Goal: Task Accomplishment & Management: Complete application form

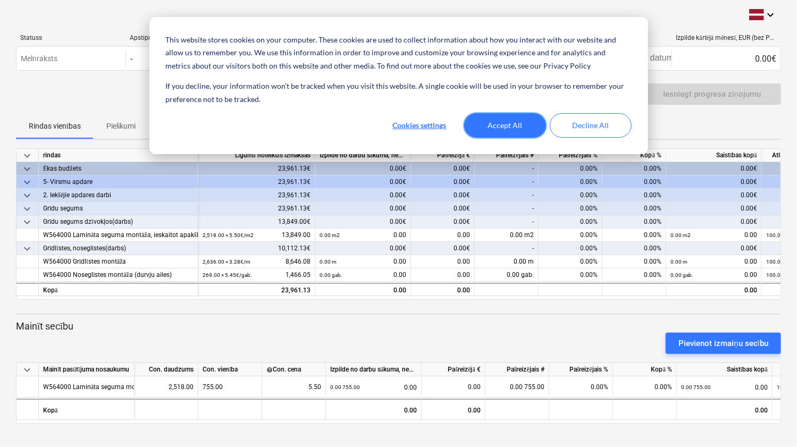
click at [505, 130] on button "Accept All" at bounding box center [505, 125] width 82 height 24
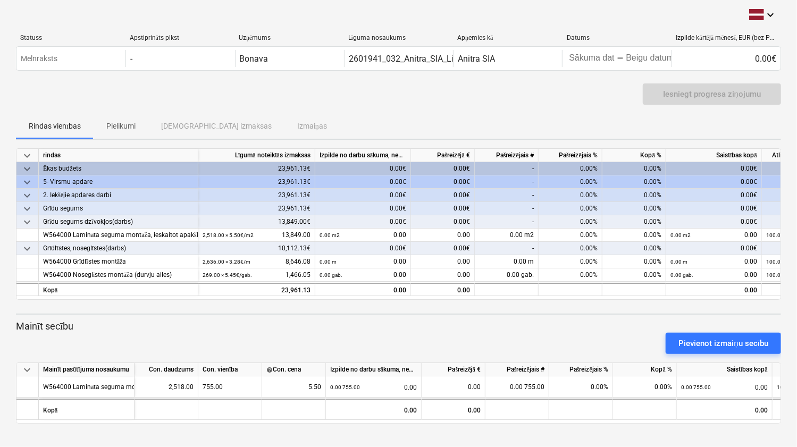
drag, startPoint x: 796, startPoint y: 447, endPoint x: 829, endPoint y: 465, distance: 38.3
click at [796, 447] on html "This website stores cookies on your computer. These cookies are used to collect…" at bounding box center [398, 223] width 797 height 447
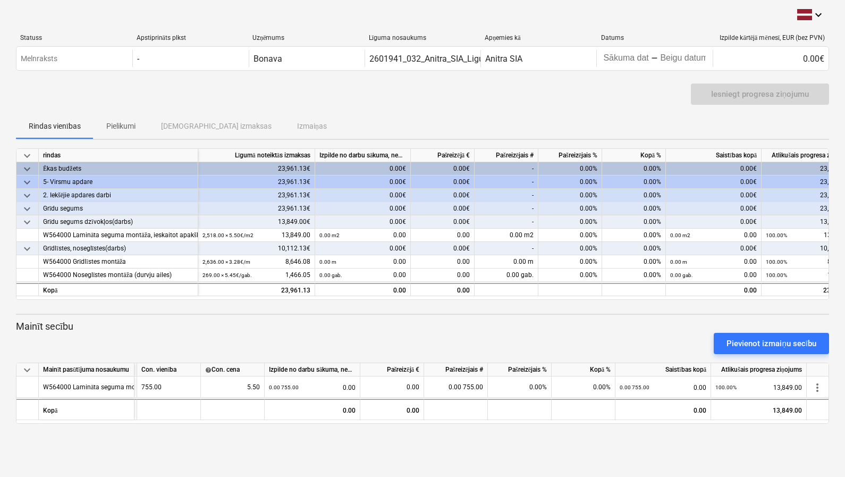
scroll to position [0, 28]
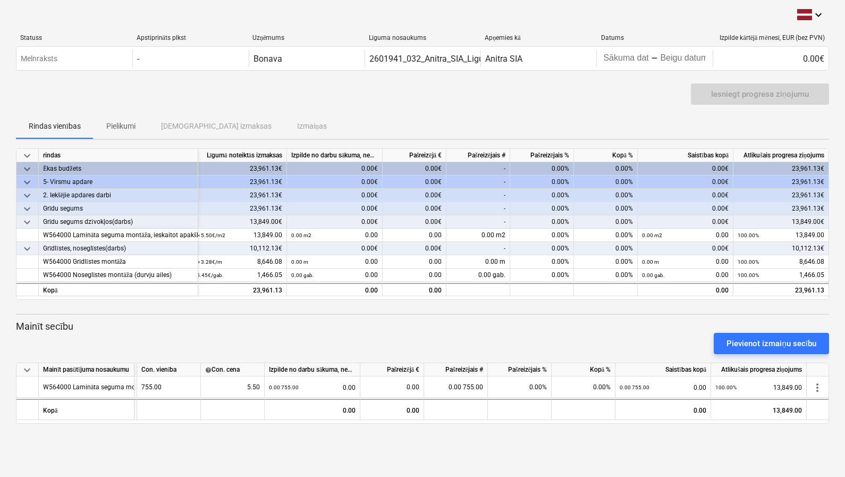
drag, startPoint x: 653, startPoint y: 309, endPoint x: 494, endPoint y: 311, distance: 158.4
click at [494, 311] on div "keyboard_arrow_down rindas Līgumā noteiktās izmaksas Izpilde no darbu sākuma, n…" at bounding box center [422, 285] width 813 height 275
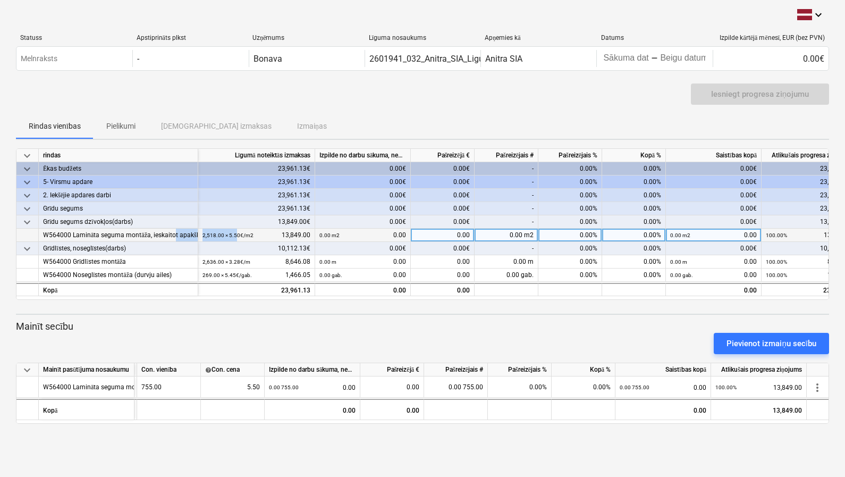
drag, startPoint x: 172, startPoint y: 234, endPoint x: 236, endPoint y: 236, distance: 63.8
click at [0, 0] on div "W564000 Lamināta seguma montāža, ieskaitot apakšklāju 2,518.00 × 5.50€ / m2 13,…" at bounding box center [0, 0] width 0 height 0
click at [184, 229] on div "W564000 Lamināta seguma montāža, ieskaitot apakšklāju" at bounding box center [118, 235] width 150 height 13
click at [331, 234] on span at bounding box center [331, 235] width 1 height 6
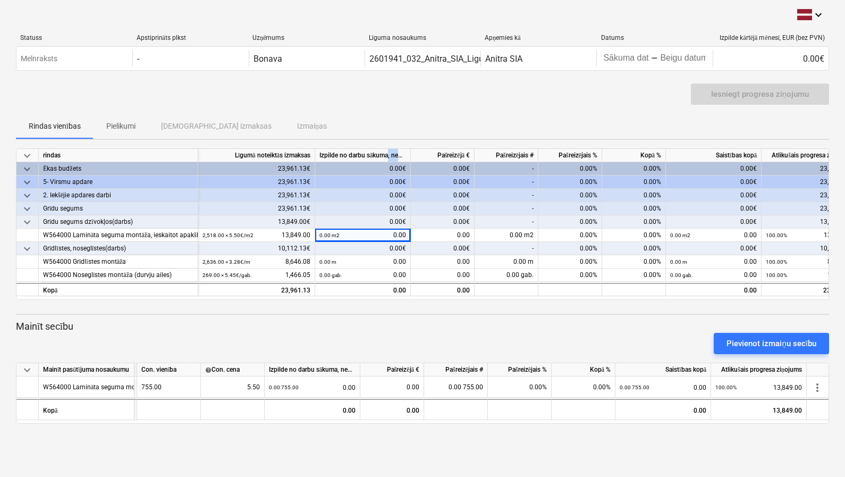
drag, startPoint x: 388, startPoint y: 153, endPoint x: 427, endPoint y: 153, distance: 39.3
click at [0, 0] on div "keyboard_arrow_down rindas Līgumā noteiktās izmaksas Izpilde no darbu sākuma, n…" at bounding box center [0, 0] width 0 height 0
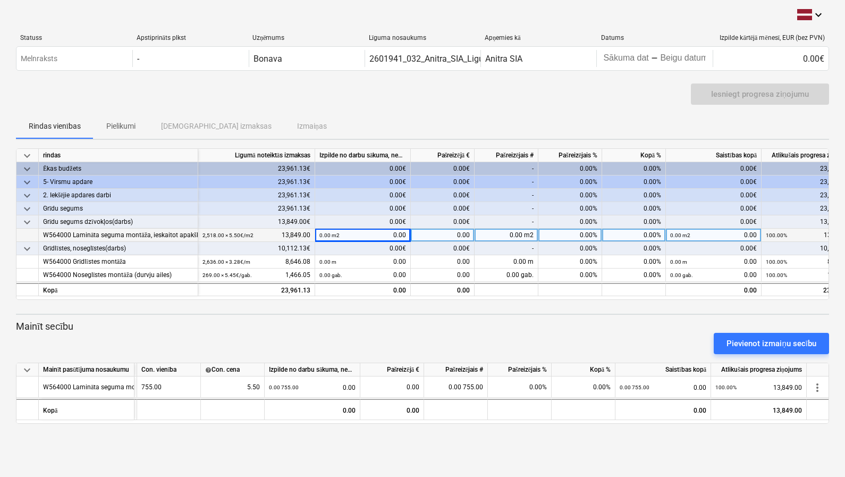
click at [335, 233] on small "0.00 m2" at bounding box center [330, 235] width 20 height 6
click at [376, 232] on div "0.00 m2 0.00" at bounding box center [363, 235] width 87 height 13
click at [397, 233] on div "0.00 m2 0.00" at bounding box center [363, 235] width 87 height 13
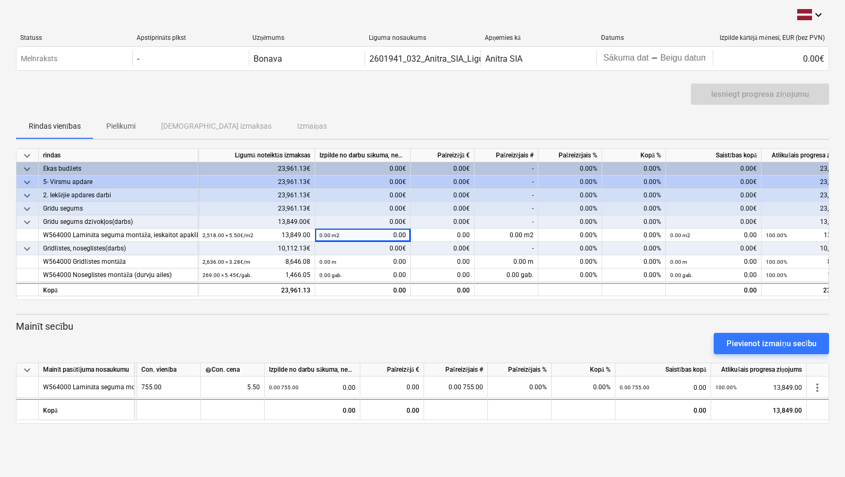
click at [385, 246] on div "0.00€" at bounding box center [363, 248] width 96 height 13
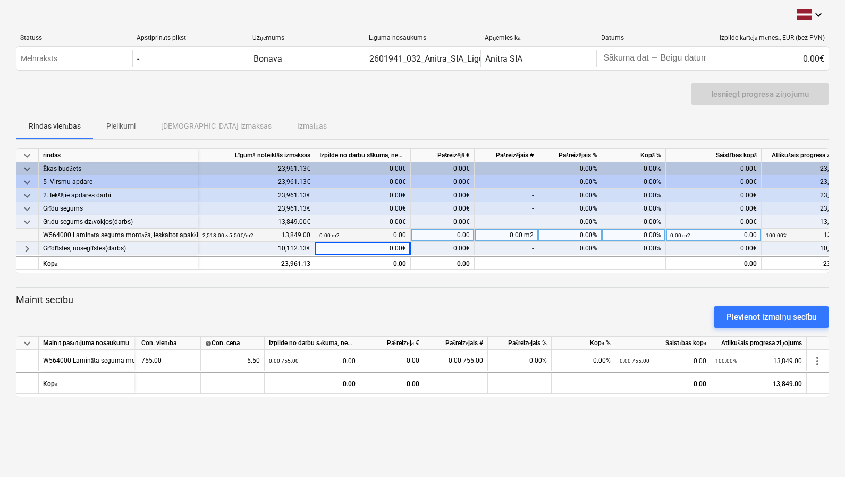
click at [387, 229] on div "0.00 m2 0.00" at bounding box center [363, 235] width 87 height 13
click at [384, 236] on div "0.00 m2 0.00" at bounding box center [363, 235] width 87 height 13
click at [288, 233] on div "2,518.00 × 5.50€ / m2 13,849.00" at bounding box center [257, 235] width 108 height 13
click at [352, 232] on div "0.00 m2 0.00" at bounding box center [363, 235] width 87 height 13
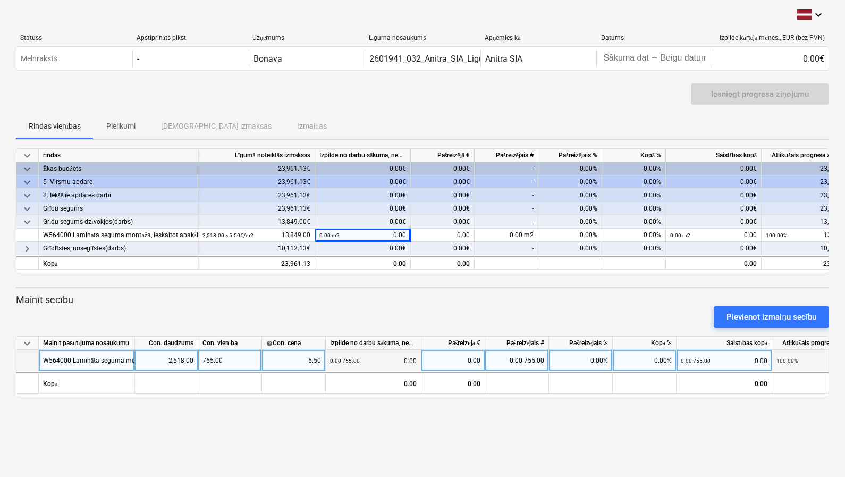
click at [367, 357] on div "0.00 755.00 0.00" at bounding box center [373, 361] width 87 height 22
click at [313, 367] on div "5.50" at bounding box center [293, 360] width 55 height 21
click at [454, 356] on div "0.00" at bounding box center [453, 360] width 55 height 21
click at [433, 411] on div "keyboard_arrow_down Statuss Apstiprināts plkst Uzņēmums Līguma nosaukums Apņemi…" at bounding box center [422, 238] width 845 height 477
click at [229, 357] on div "755.00" at bounding box center [230, 360] width 64 height 21
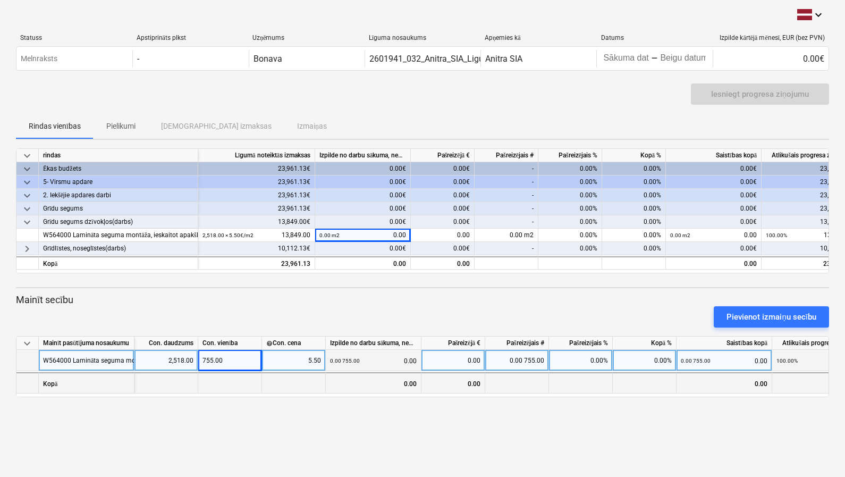
click at [194, 382] on div at bounding box center [167, 382] width 64 height 21
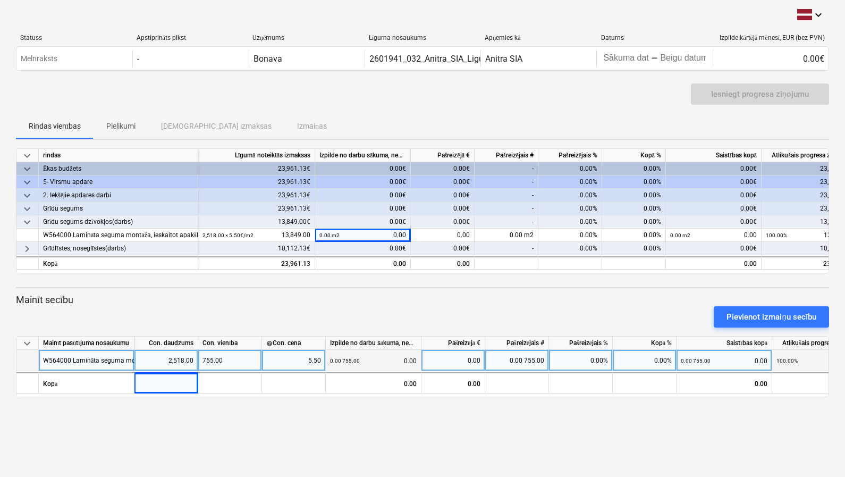
click at [399, 227] on div "0.00€" at bounding box center [363, 221] width 96 height 13
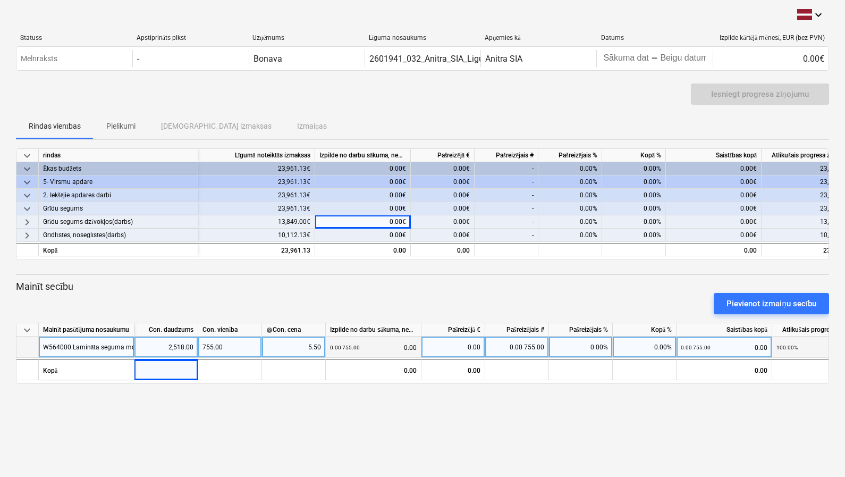
click at [29, 221] on span "keyboard_arrow_right" at bounding box center [27, 222] width 13 height 13
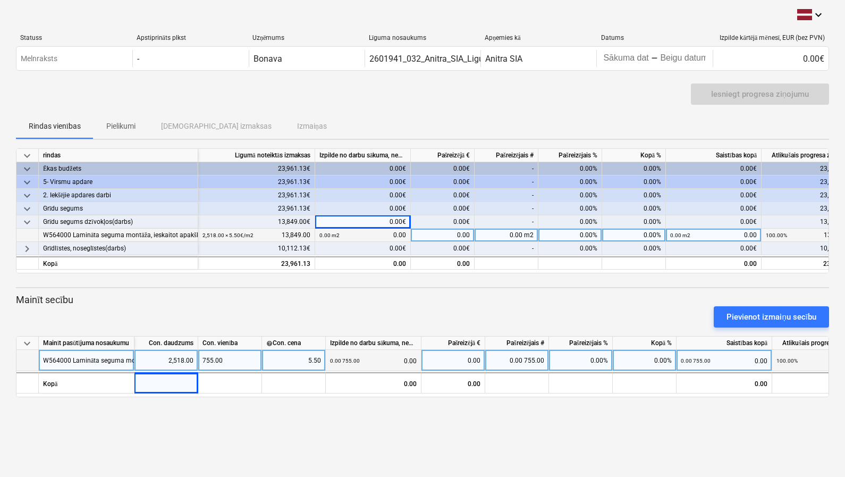
click at [379, 234] on div "0.00 m2 0.00" at bounding box center [363, 235] width 87 height 13
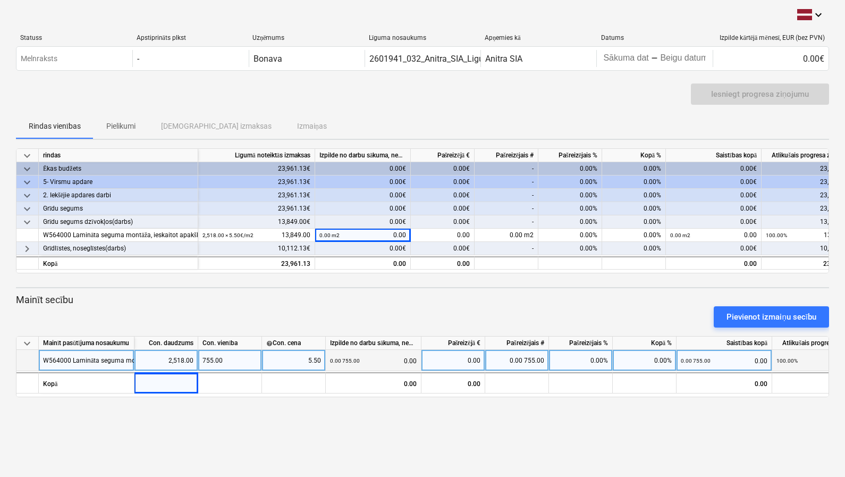
click at [379, 248] on div "0.00€" at bounding box center [363, 248] width 96 height 13
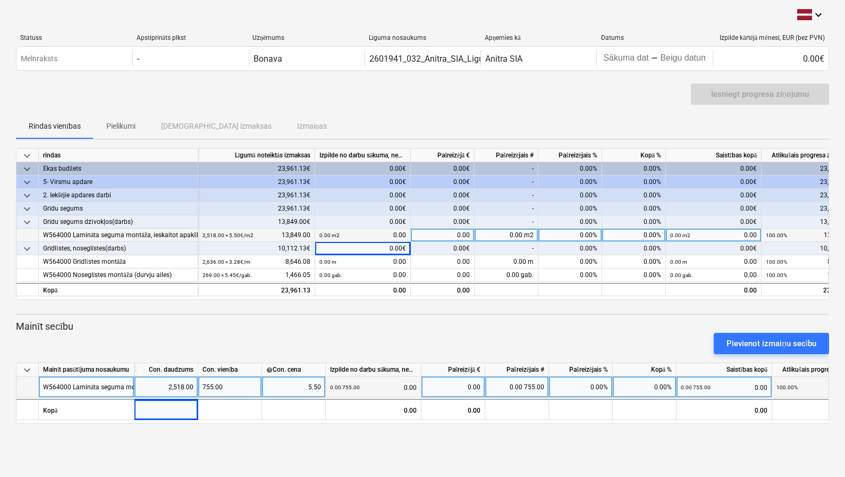
click at [383, 237] on div "0.00 m2 0.00" at bounding box center [363, 235] width 87 height 13
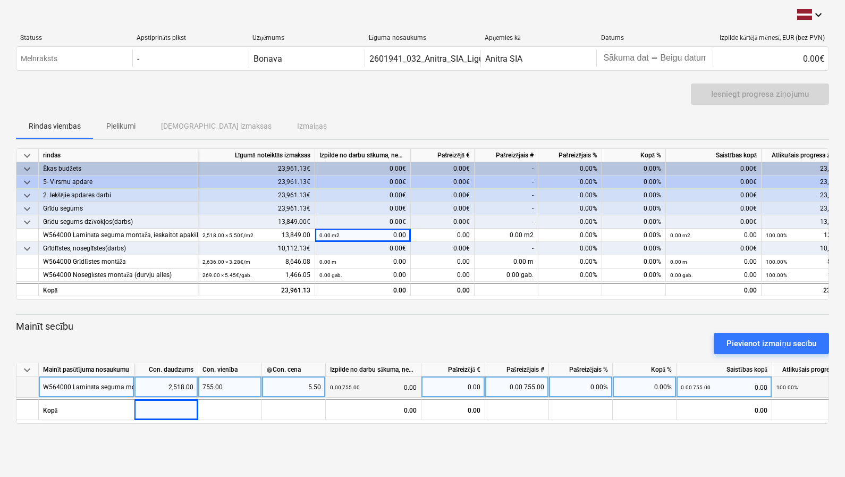
click at [221, 388] on div "755.00" at bounding box center [230, 386] width 64 height 21
click at [280, 385] on div "5.50" at bounding box center [293, 386] width 55 height 21
click at [405, 389] on div "0.00 755.00 0.00" at bounding box center [373, 387] width 87 height 22
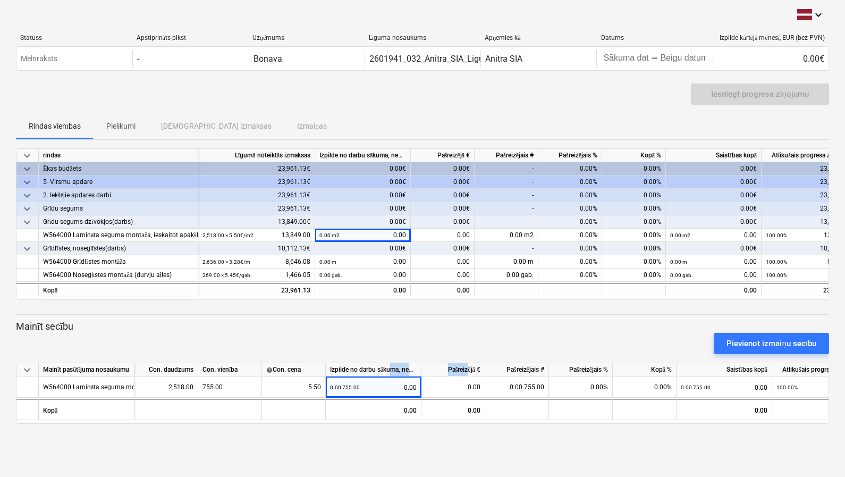
drag, startPoint x: 389, startPoint y: 373, endPoint x: 467, endPoint y: 375, distance: 77.6
click at [0, 0] on div "keyboard_arrow_down Mainīt pasūtījuma nosaukumu Con. daudzums Con. vienība help…" at bounding box center [0, 0] width 0 height 0
click at [419, 428] on div "keyboard_arrow_down Statuss Apstiprināts plkst Uzņēmums Līguma nosaukums Apņemi…" at bounding box center [422, 238] width 845 height 477
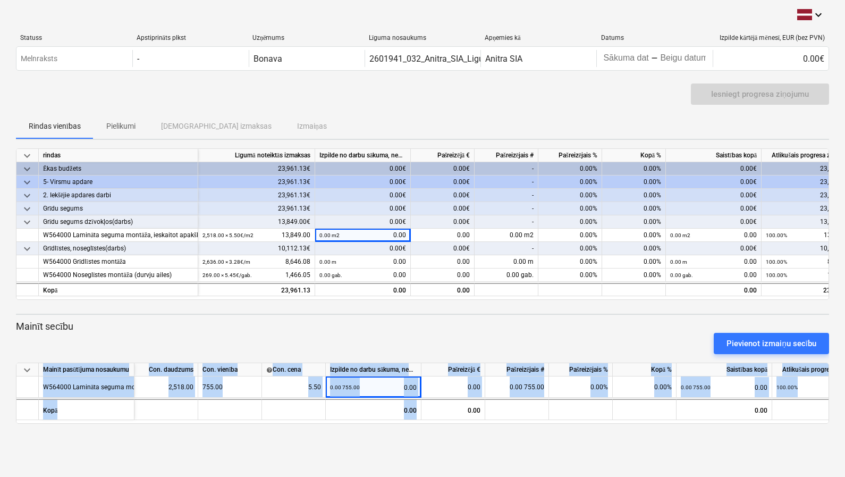
drag, startPoint x: 415, startPoint y: 418, endPoint x: 519, endPoint y: 420, distance: 104.2
click at [519, 420] on div "keyboard_arrow_down Mainīt pasūtījuma nosaukumu Con. daudzums Con. vienība help…" at bounding box center [422, 393] width 813 height 61
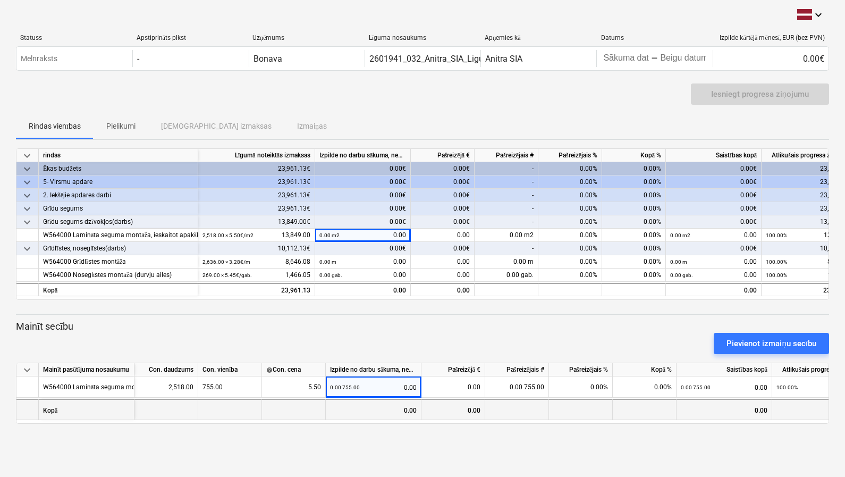
click at [516, 416] on div at bounding box center [517, 409] width 64 height 21
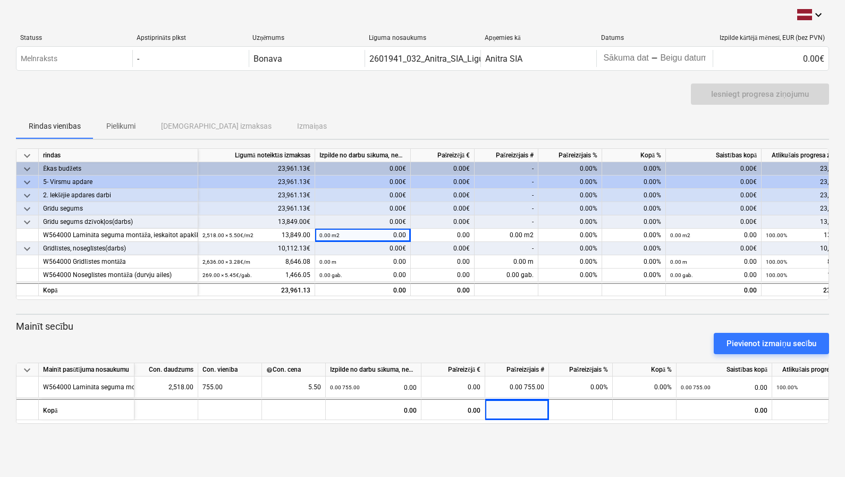
click at [60, 322] on p "Mainīt secību" at bounding box center [422, 326] width 813 height 13
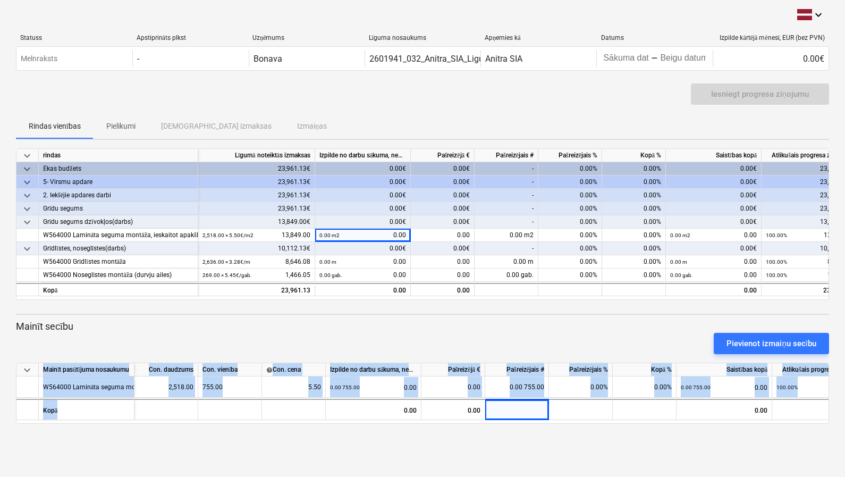
drag, startPoint x: 168, startPoint y: 418, endPoint x: 102, endPoint y: 450, distance: 73.0
click at [143, 427] on div "keyboard_arrow_down Statuss Apstiprināts plkst Uzņēmums Līguma nosaukums Apņemi…" at bounding box center [422, 238] width 845 height 477
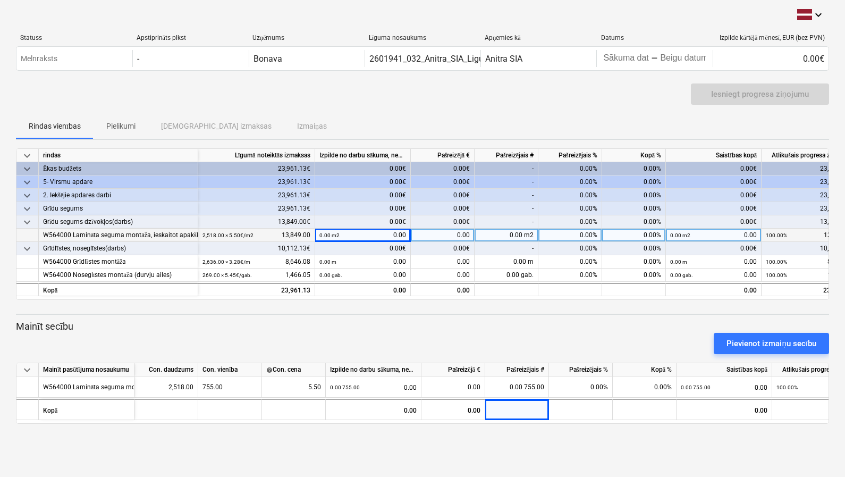
click at [236, 239] on div "2,518.00 × 5.50€ / m2" at bounding box center [228, 235] width 51 height 13
click at [262, 236] on div "2,518.00 × 5.50€ / m2 13,849.00" at bounding box center [257, 235] width 108 height 13
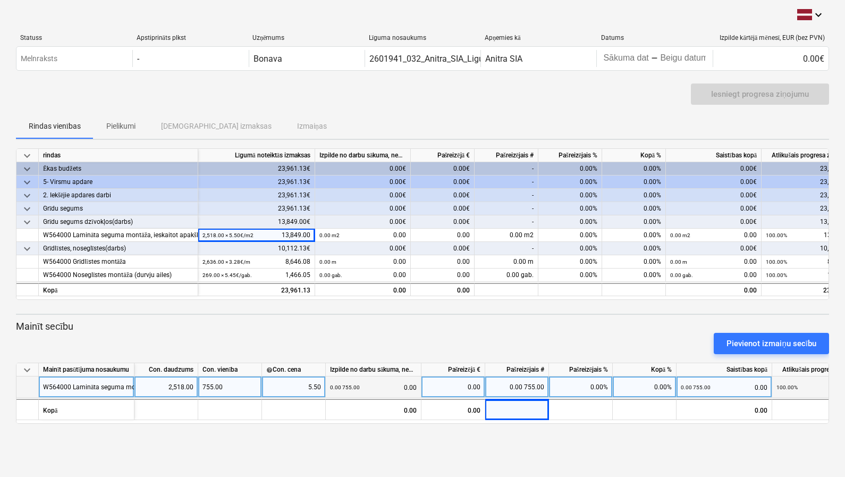
click at [379, 385] on div "0.00 755.00 0.00" at bounding box center [373, 387] width 87 height 22
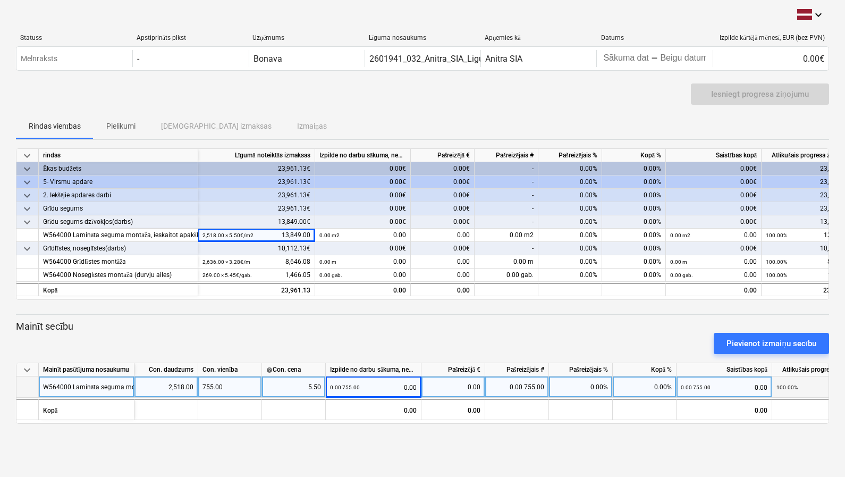
click at [476, 383] on div "0.00" at bounding box center [453, 386] width 55 height 21
click at [476, 383] on input at bounding box center [453, 386] width 63 height 21
click at [521, 381] on div "0.00 755.00" at bounding box center [517, 386] width 64 height 21
click at [559, 397] on div "0.00%" at bounding box center [581, 386] width 64 height 21
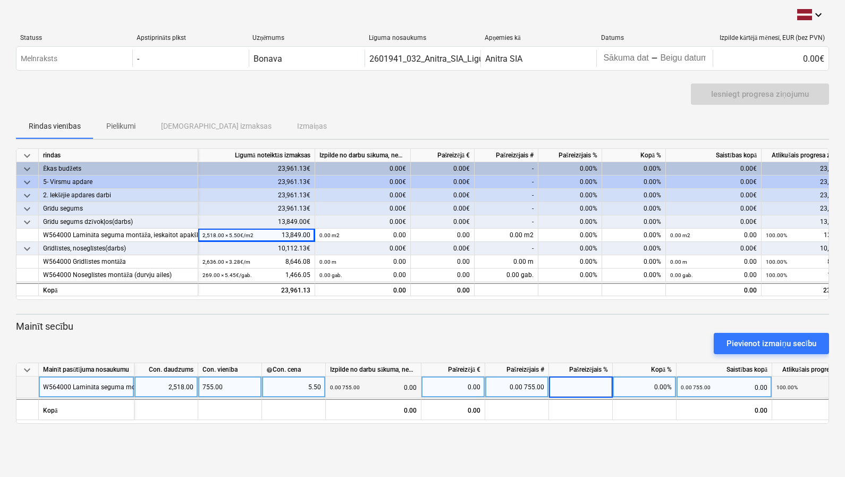
click at [567, 390] on input at bounding box center [580, 386] width 63 height 21
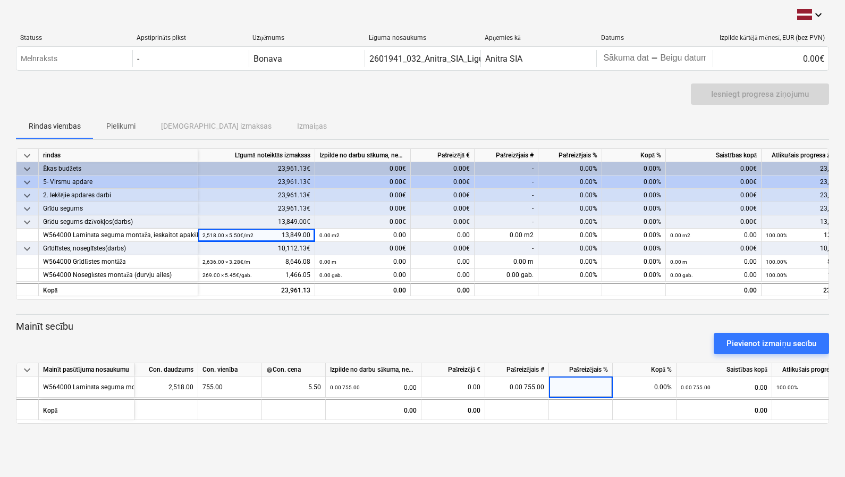
click at [621, 426] on div "keyboard_arrow_down Statuss Apstiprināts plkst Uzņēmums Līguma nosaukums Apņemi…" at bounding box center [422, 238] width 845 height 477
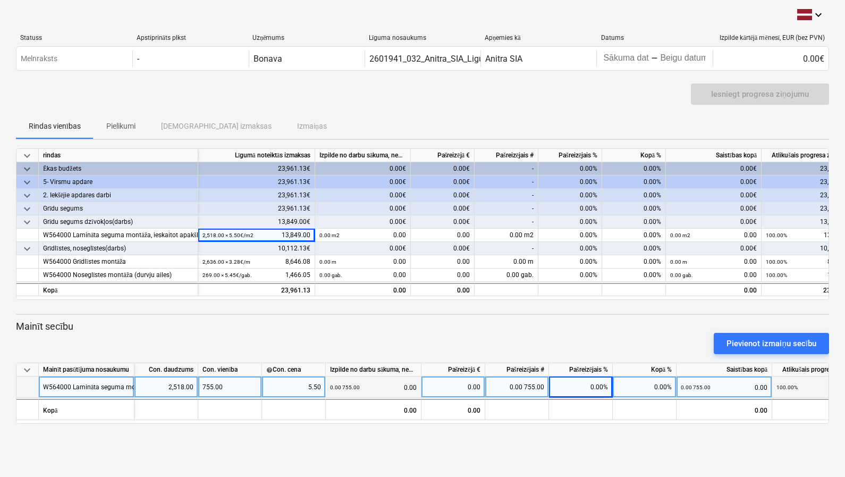
drag, startPoint x: 676, startPoint y: 390, endPoint x: 704, endPoint y: 385, distance: 28.5
click at [674, 388] on div "0.00%" at bounding box center [645, 386] width 64 height 21
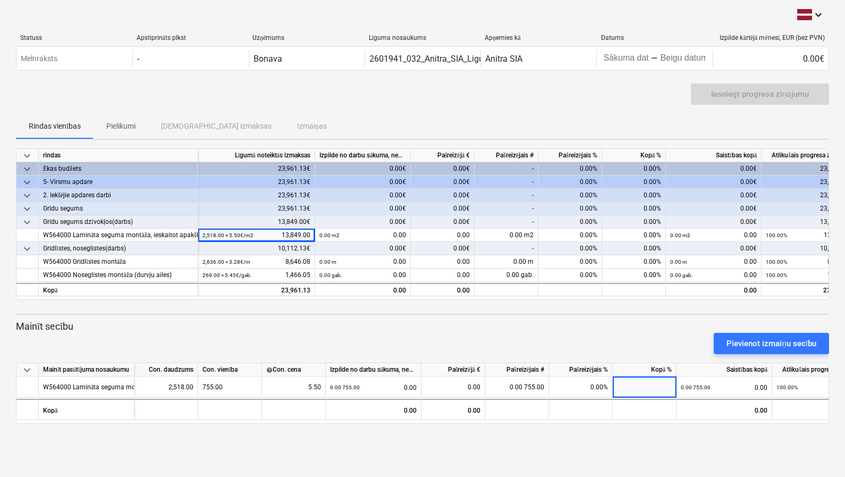
click at [735, 373] on div "keyboard_arrow_down Mainīt pasūtījuma nosaukumu Con. daudzums Con. vienība help…" at bounding box center [422, 393] width 813 height 61
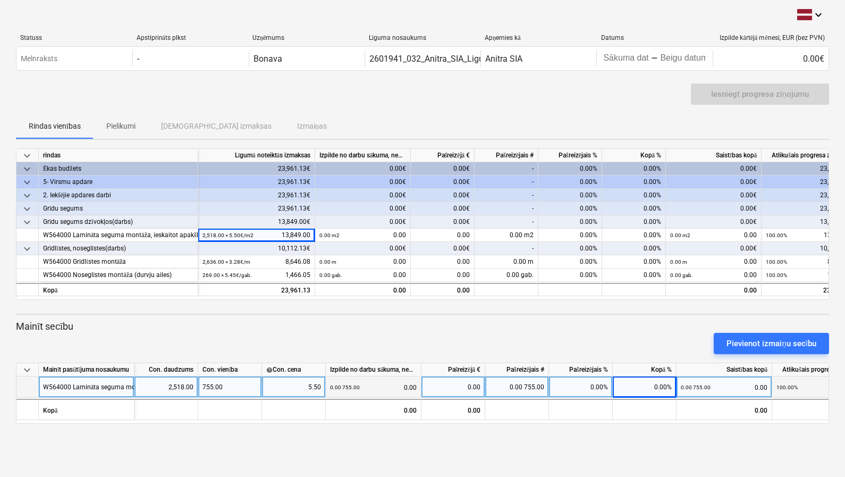
click at [755, 382] on div "0.00 755.00 0.00" at bounding box center [724, 387] width 87 height 22
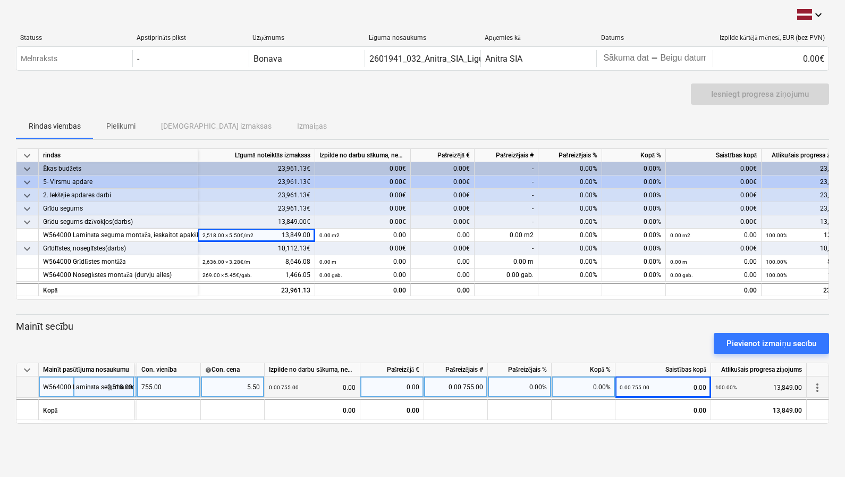
click at [796, 385] on span "more_vert" at bounding box center [817, 387] width 13 height 13
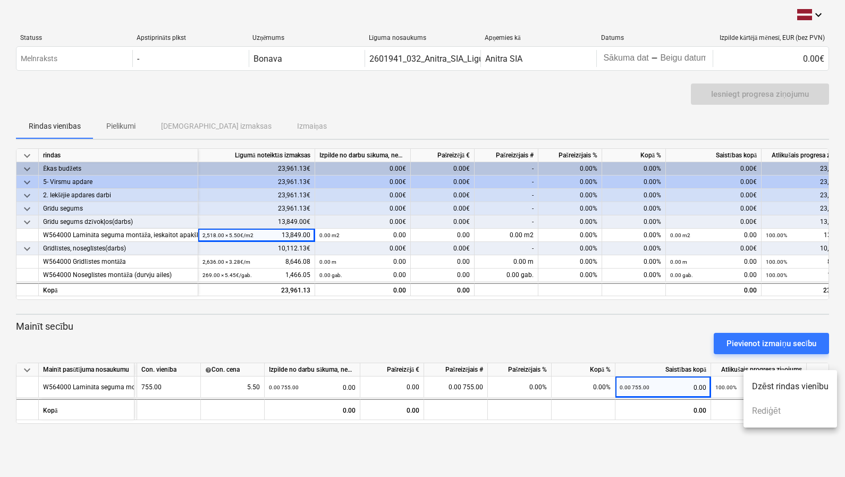
click at [607, 338] on div at bounding box center [422, 238] width 845 height 477
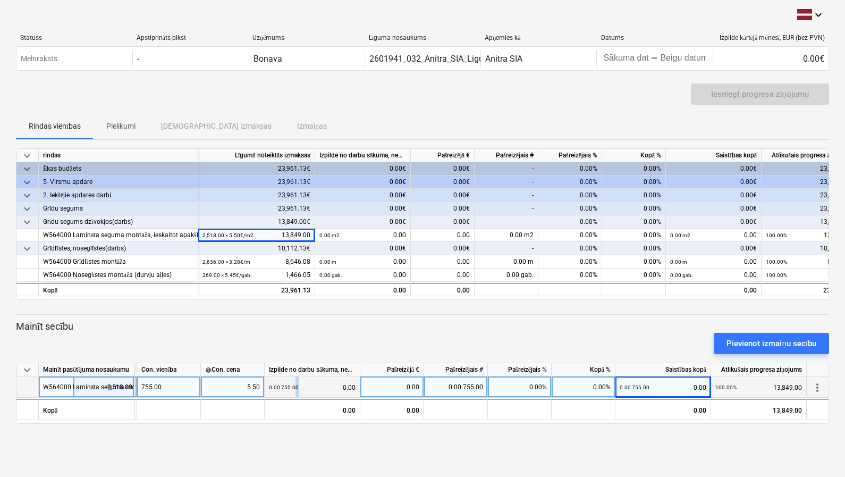
click at [295, 385] on small "0.00 755.00" at bounding box center [284, 387] width 30 height 6
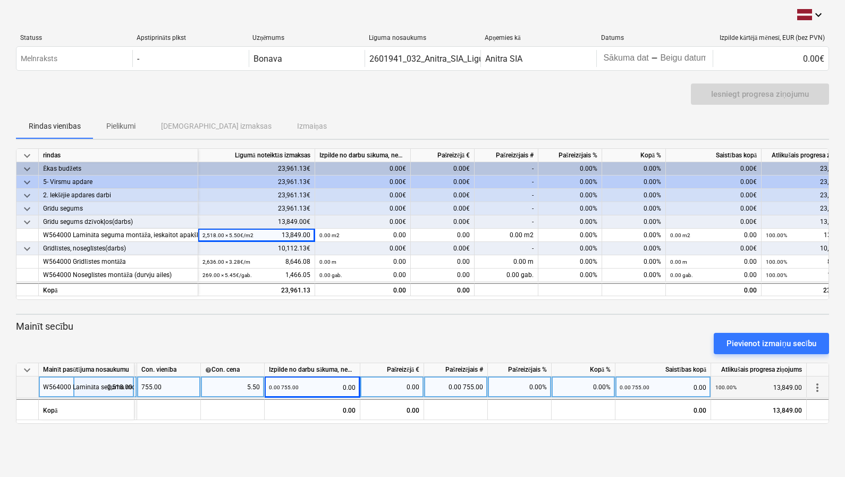
click at [240, 389] on div "5.50" at bounding box center [232, 386] width 55 height 21
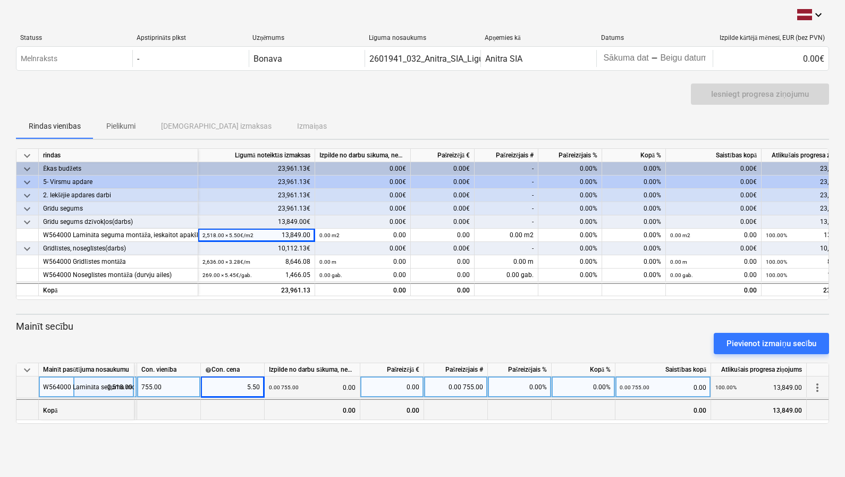
drag, startPoint x: 314, startPoint y: 386, endPoint x: 343, endPoint y: 406, distance: 34.9
click at [314, 386] on div "0.00 755.00 0.00" at bounding box center [312, 387] width 87 height 22
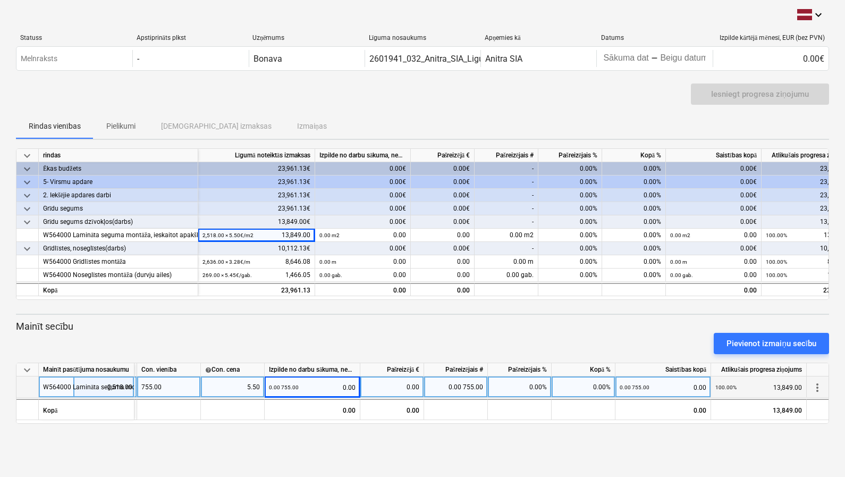
click at [380, 388] on div "0.00" at bounding box center [392, 386] width 55 height 21
click at [161, 383] on div "755.00" at bounding box center [169, 386] width 64 height 21
type input "755"
click at [230, 447] on div "keyboard_arrow_down Statuss Apstiprināts plkst Uzņēmums Līguma nosaukums Apņemi…" at bounding box center [422, 238] width 845 height 477
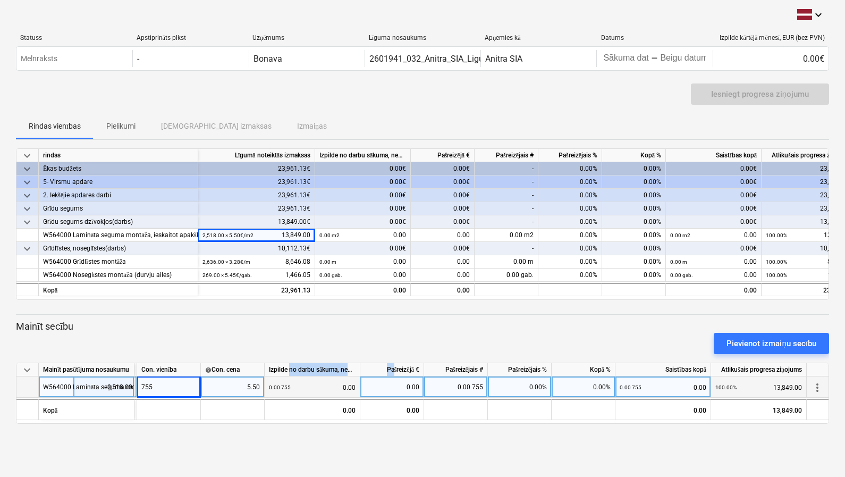
drag, startPoint x: 290, startPoint y: 365, endPoint x: 392, endPoint y: 364, distance: 102.6
click at [0, 0] on div "keyboard_arrow_down Mainīt pasūtījuma nosaukumu Con. daudzums Con. vienība help…" at bounding box center [0, 0] width 0 height 0
click at [349, 373] on div "Izpilde no darbu sākuma, neskaitot kārtējā mēneša izpildi" at bounding box center [313, 369] width 96 height 13
click at [334, 385] on div "0.00 755 0.00" at bounding box center [312, 387] width 87 height 22
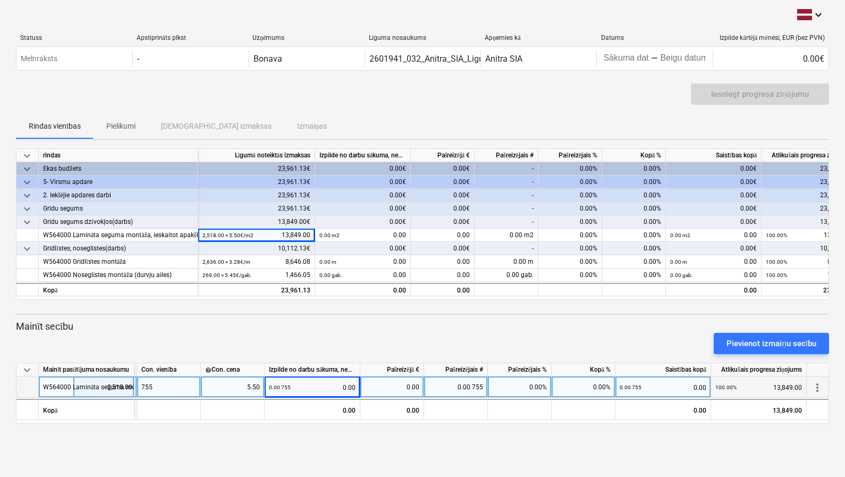
click at [334, 385] on div "0.00 755 0.00" at bounding box center [312, 387] width 87 height 22
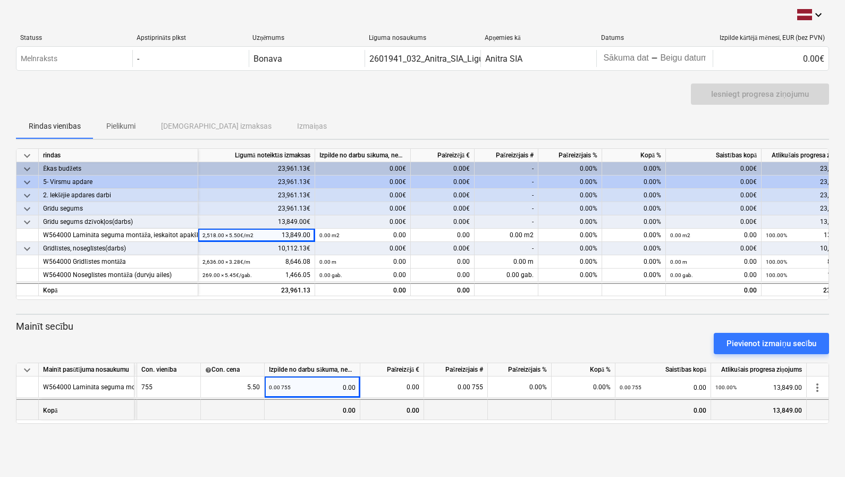
click at [330, 409] on div "0.00" at bounding box center [313, 409] width 96 height 21
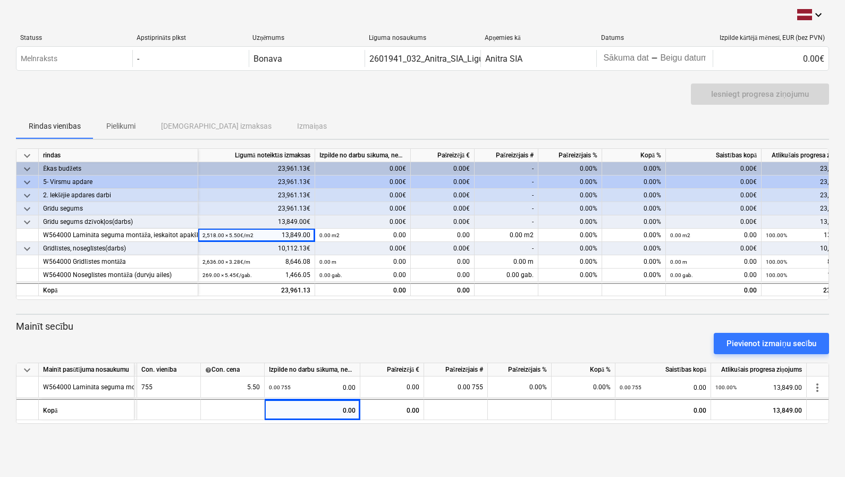
click at [278, 447] on div "keyboard_arrow_down Statuss Apstiprināts plkst Uzņēmums Līguma nosaukums Apņemi…" at bounding box center [422, 238] width 845 height 477
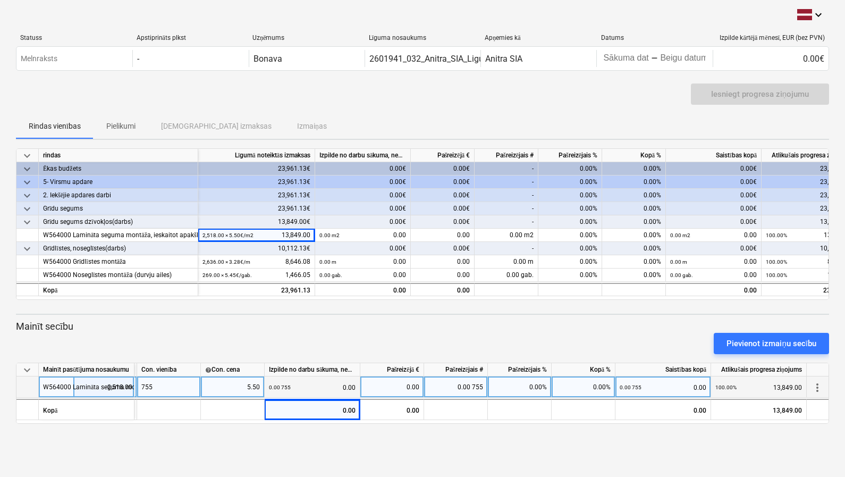
click at [174, 387] on div "755" at bounding box center [169, 386] width 64 height 21
type input "755,00"
click at [212, 390] on div "5.50" at bounding box center [232, 386] width 55 height 21
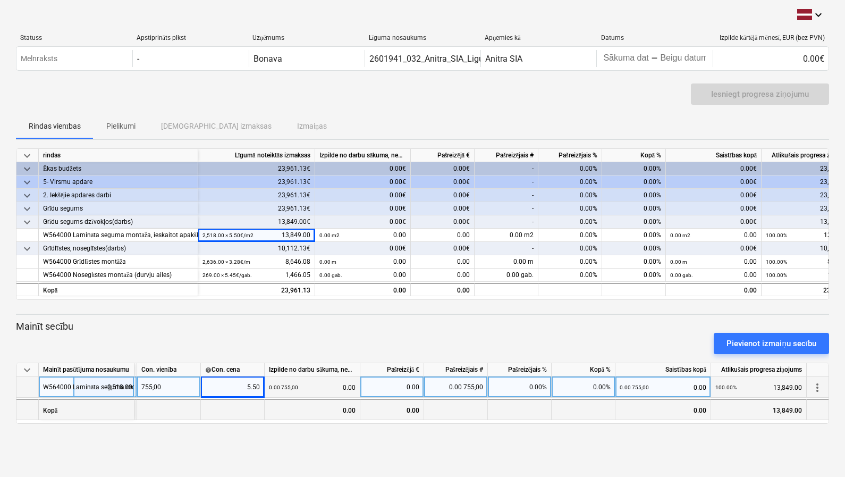
click at [215, 408] on div at bounding box center [233, 409] width 64 height 21
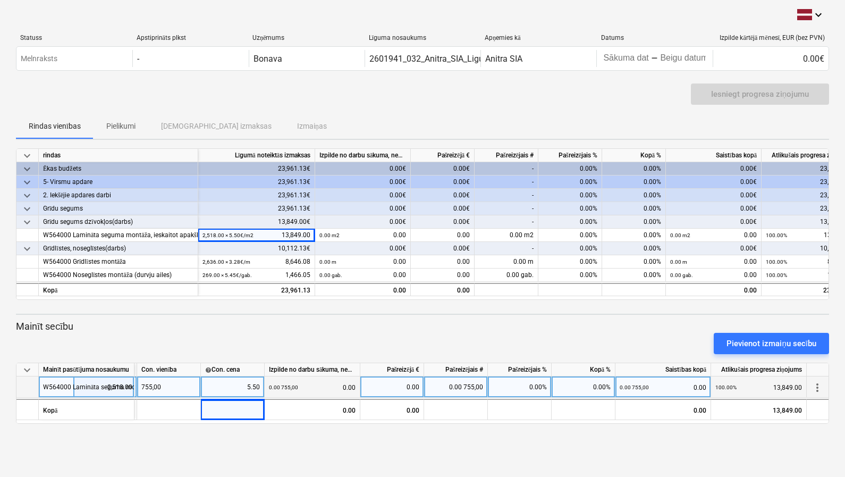
click at [169, 379] on div "755,00" at bounding box center [169, 386] width 64 height 21
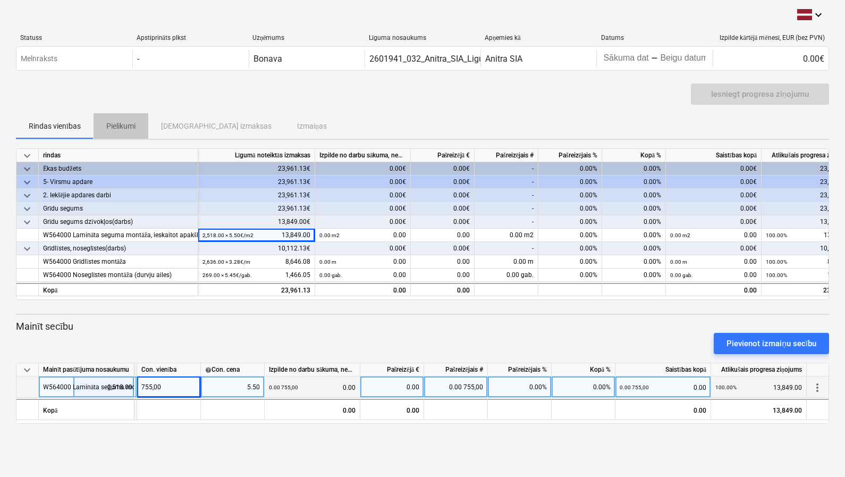
click at [122, 121] on p "Pielikumi" at bounding box center [120, 126] width 29 height 11
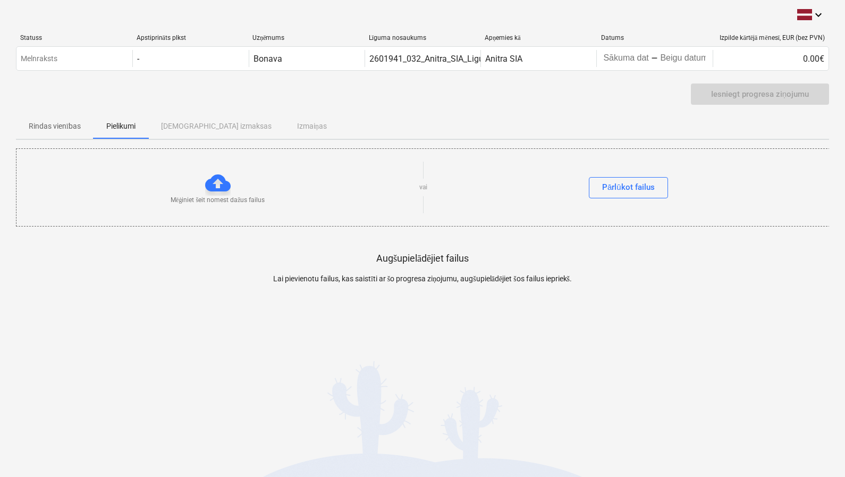
click at [182, 123] on div "Rindas vienības Pielikumi Apstiprinātas izmaksas Izmaiņas" at bounding box center [422, 126] width 813 height 26
click at [38, 130] on p "Rindas vienības" at bounding box center [55, 126] width 52 height 11
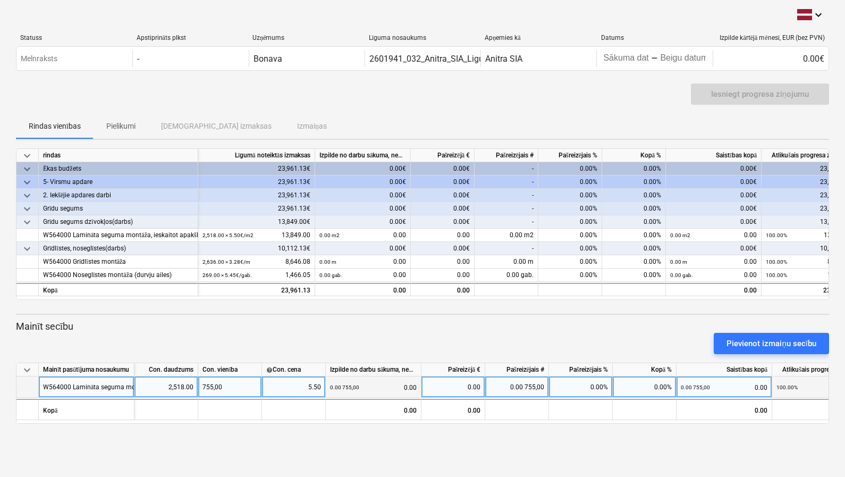
click at [290, 388] on div "5.50" at bounding box center [293, 386] width 55 height 21
click at [334, 386] on small "0.00 755,00" at bounding box center [344, 387] width 29 height 6
click at [396, 389] on div "0.00 755,00 0.00" at bounding box center [373, 387] width 87 height 22
click at [397, 389] on div "0.00 755,00 0.00" at bounding box center [373, 387] width 87 height 22
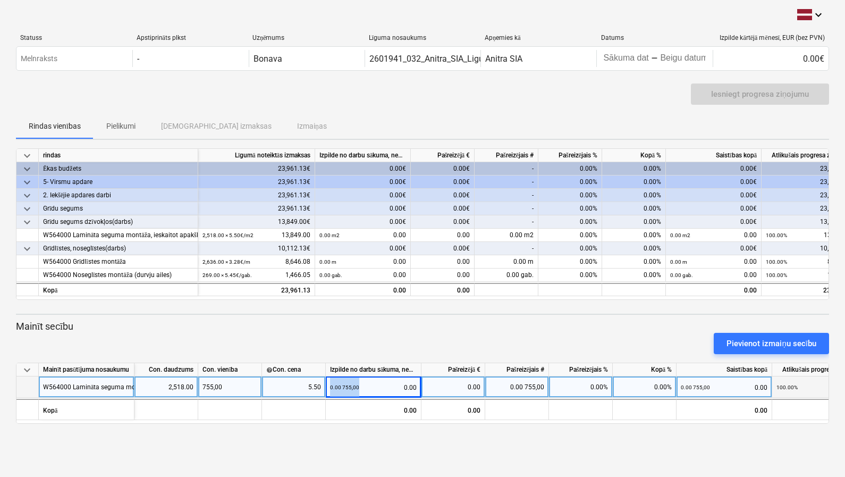
click at [434, 395] on div "0.00" at bounding box center [453, 386] width 55 height 21
click at [383, 369] on div "Izpilde no darbu sākuma, neskaitot kārtējā mēneša izpildi" at bounding box center [374, 369] width 96 height 13
drag, startPoint x: 400, startPoint y: 368, endPoint x: 434, endPoint y: 369, distance: 34.6
click at [0, 0] on div "keyboard_arrow_down Mainīt pasūtījuma nosaukumu Con. daudzums Con. vienība help…" at bounding box center [0, 0] width 0 height 0
click at [415, 422] on div "keyboard_arrow_down rindas Līgumā noteiktās izmaksas Izpilde no darbu sākuma, n…" at bounding box center [422, 285] width 813 height 275
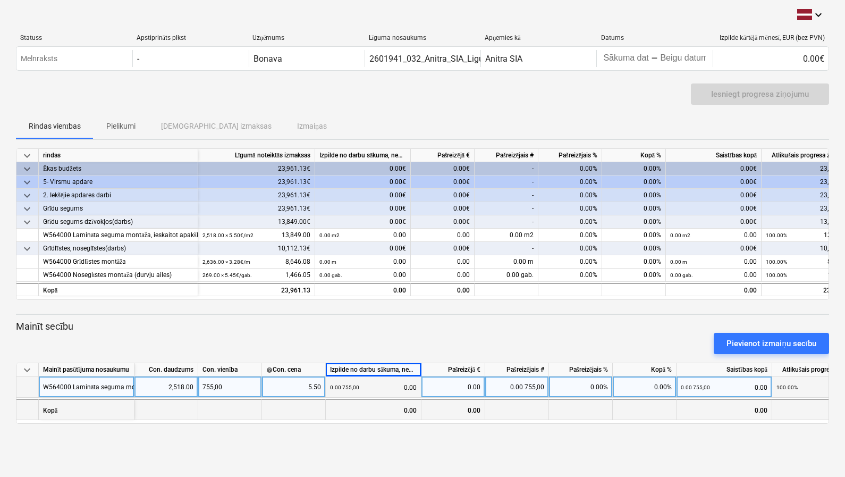
click at [405, 409] on div "0.00" at bounding box center [374, 409] width 96 height 21
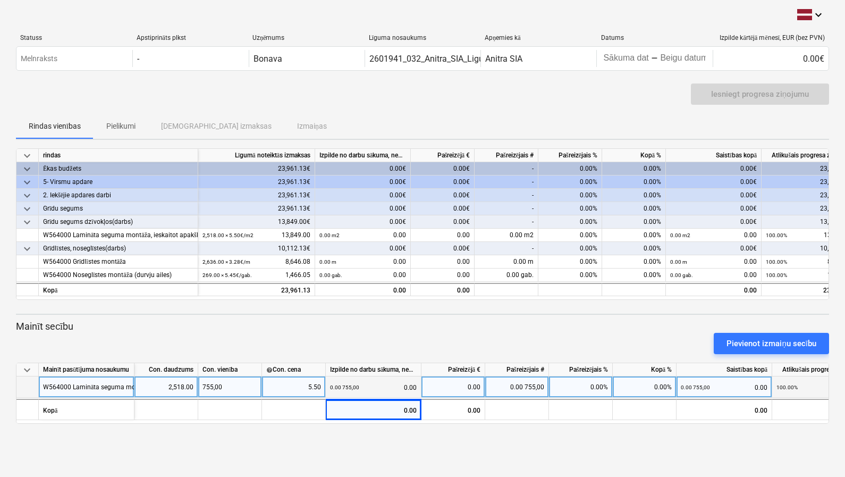
click at [418, 447] on div "keyboard_arrow_down Statuss Apstiprināts plkst Uzņēmums Līguma nosaukums Apņemi…" at bounding box center [422, 238] width 845 height 477
click at [207, 381] on div "755,00" at bounding box center [230, 386] width 64 height 21
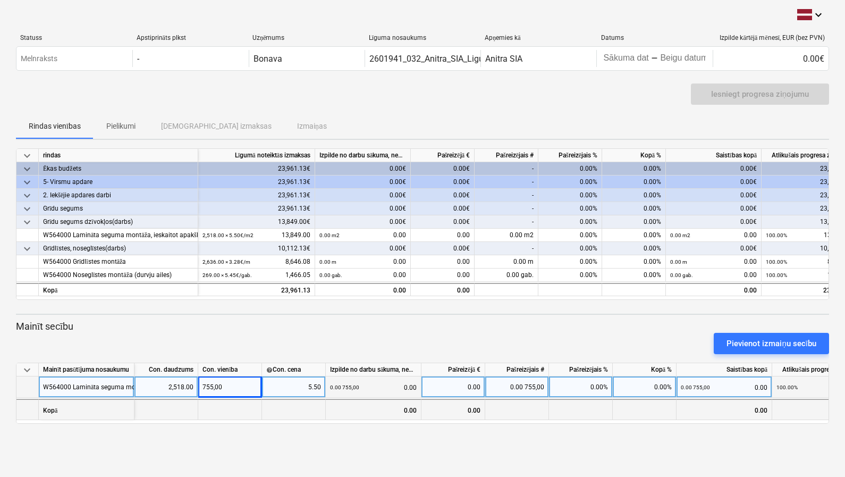
click at [229, 406] on div at bounding box center [230, 409] width 64 height 21
click at [198, 399] on div at bounding box center [230, 409] width 64 height 21
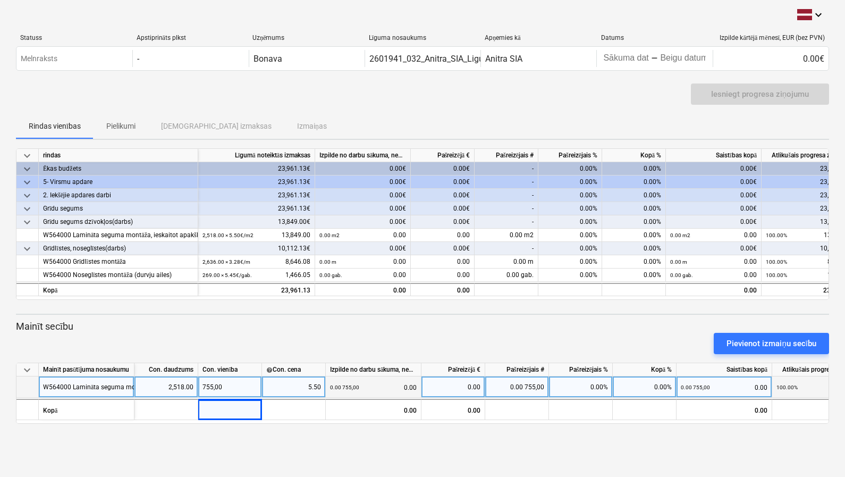
click at [206, 383] on div "755,00" at bounding box center [230, 386] width 64 height 21
click at [313, 394] on div "5.50" at bounding box center [293, 386] width 55 height 21
click at [198, 380] on div "755,00" at bounding box center [230, 386] width 64 height 21
click at [217, 384] on input "755,00" at bounding box center [229, 386] width 63 height 21
click at [169, 394] on div "2,518.00" at bounding box center [166, 386] width 55 height 21
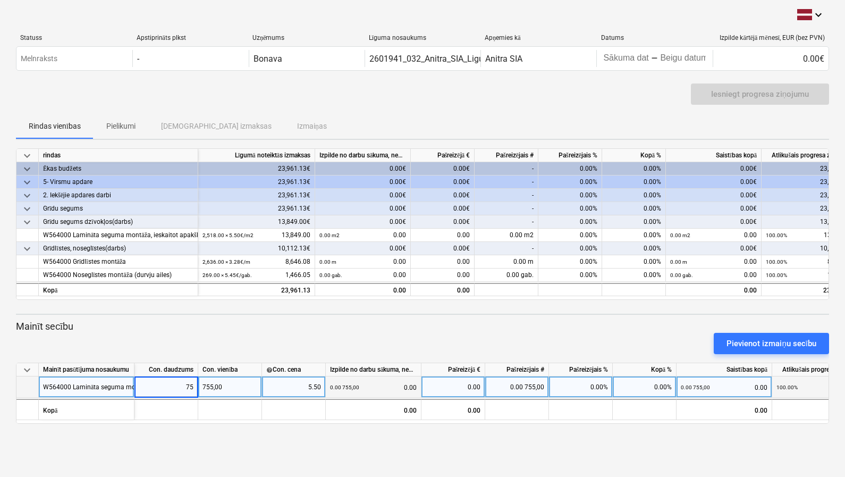
type input "755"
click at [238, 391] on div "755,00" at bounding box center [230, 386] width 64 height 21
drag, startPoint x: 236, startPoint y: 382, endPoint x: 177, endPoint y: 379, distance: 59.1
click at [0, 0] on div "W564000 Lamināta seguma montāža, ieskaitot apakšklāju 755.00 755,00 5.50 0.00 7…" at bounding box center [0, 0] width 0 height 0
click at [228, 382] on div "755,00" at bounding box center [230, 386] width 64 height 21
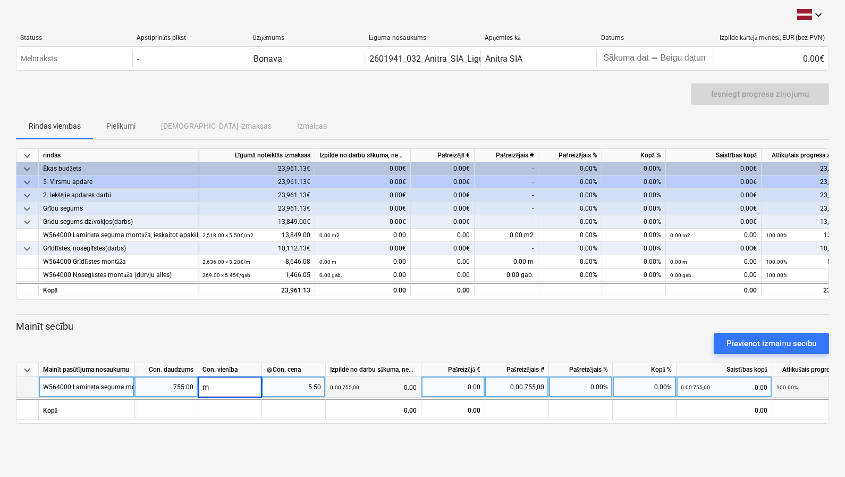
type input "m2"
click at [300, 390] on div "5.50" at bounding box center [293, 386] width 55 height 21
click at [371, 386] on div "0.00 m2 0.00" at bounding box center [373, 387] width 87 height 22
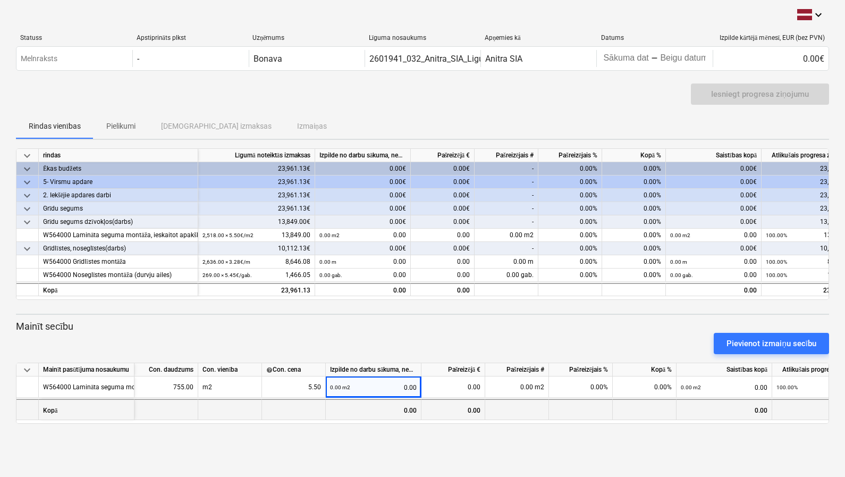
click at [382, 405] on div "0.00" at bounding box center [374, 409] width 96 height 21
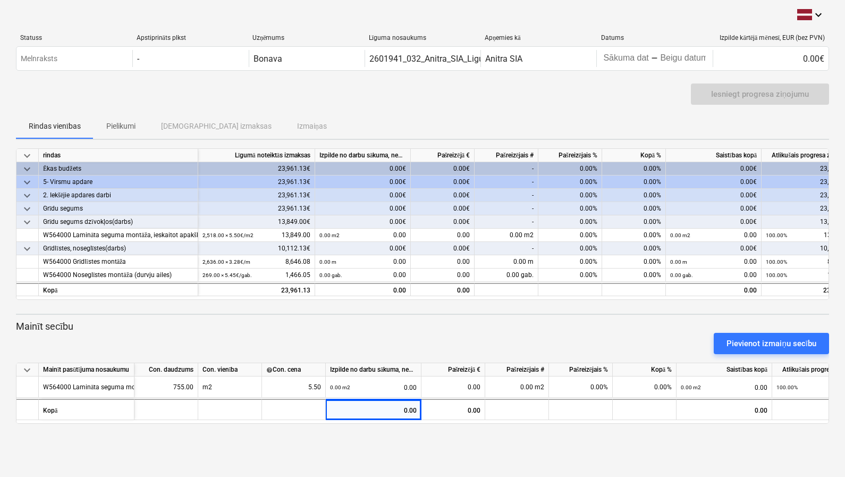
click at [375, 447] on div "keyboard_arrow_down Statuss Apstiprināts plkst Uzņēmums Līguma nosaukums Apņemi…" at bounding box center [422, 238] width 845 height 477
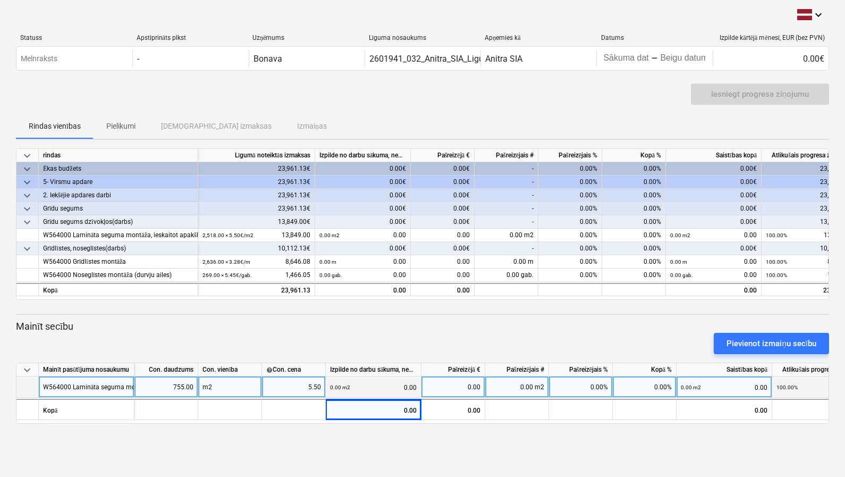
click at [368, 391] on div "0.00 m2 0.00" at bounding box center [373, 387] width 87 height 22
click at [383, 384] on div "0.00 m2 0.00" at bounding box center [373, 387] width 87 height 22
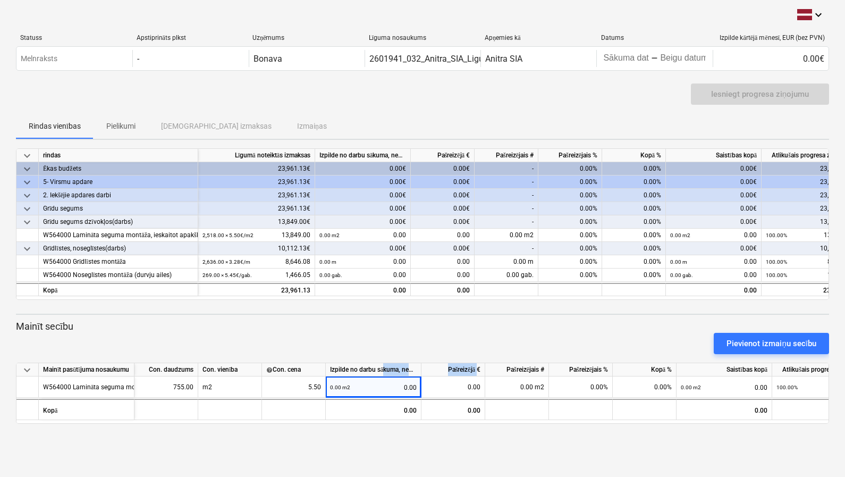
drag, startPoint x: 384, startPoint y: 369, endPoint x: 477, endPoint y: 373, distance: 93.6
click at [0, 0] on div "keyboard_arrow_down Mainīt pasūtījuma nosaukumu Con. daudzums Con. vienība help…" at bounding box center [0, 0] width 0 height 0
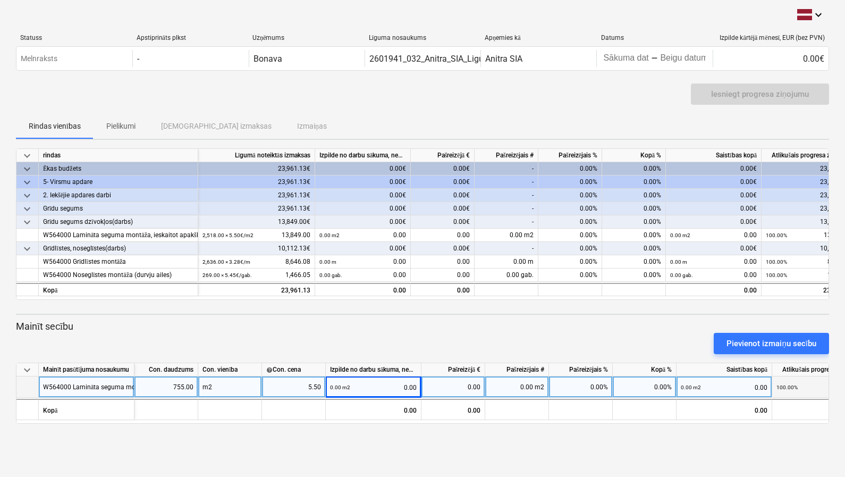
click at [404, 387] on div "0.00 m2 0.00" at bounding box center [373, 387] width 87 height 22
drag, startPoint x: 434, startPoint y: 385, endPoint x: 450, endPoint y: 386, distance: 16.0
click at [0, 0] on div "W564000 Lamināta seguma montāža, ieskaitot apakšklāju 755.00 m2 5.50 0.00 m2 0.…" at bounding box center [0, 0] width 0 height 0
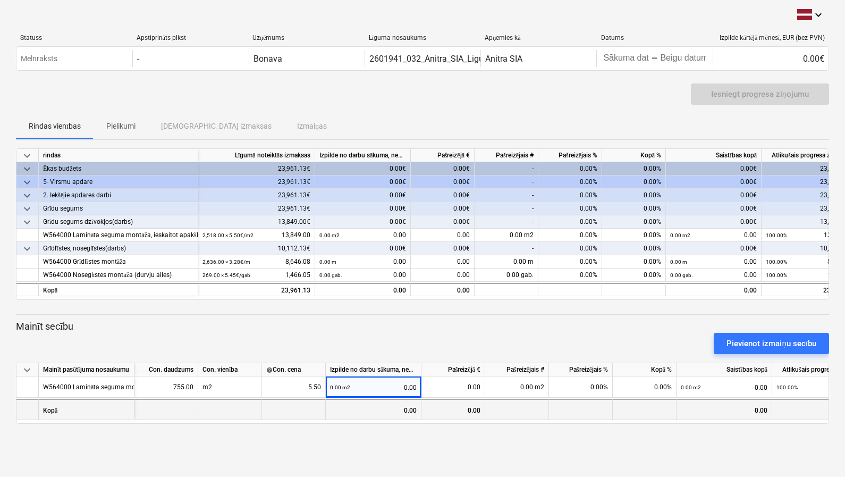
click at [393, 416] on div "0.00" at bounding box center [374, 409] width 96 height 21
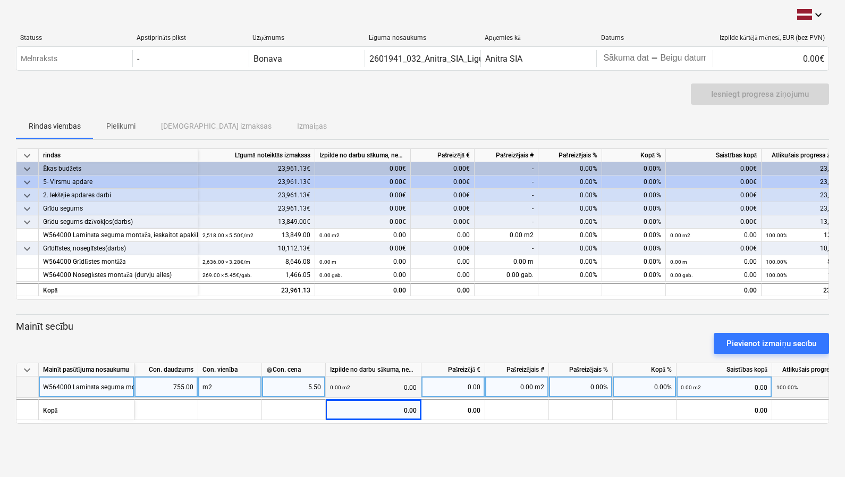
click at [396, 382] on div "0.00 m2 0.00" at bounding box center [373, 387] width 87 height 22
click at [406, 381] on div "0.00 m2 0.00" at bounding box center [373, 387] width 87 height 22
click at [411, 385] on div "0.00 m2 0.00" at bounding box center [373, 387] width 87 height 22
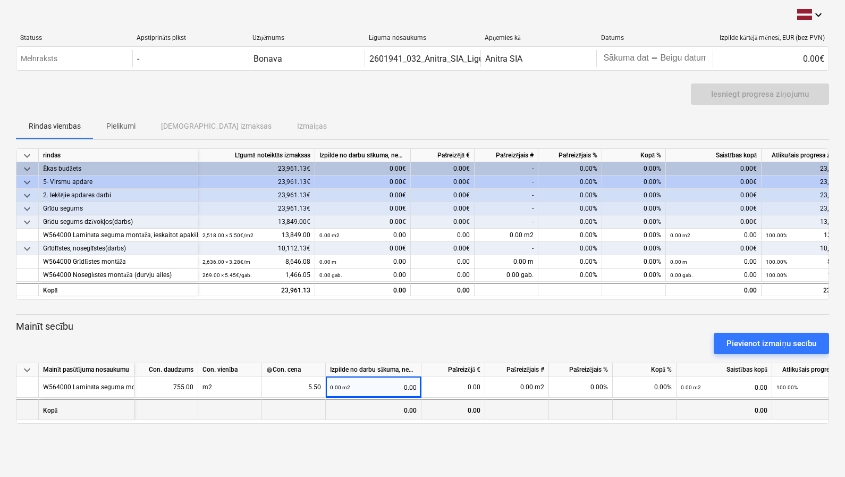
click at [371, 402] on div "0.00" at bounding box center [374, 409] width 96 height 21
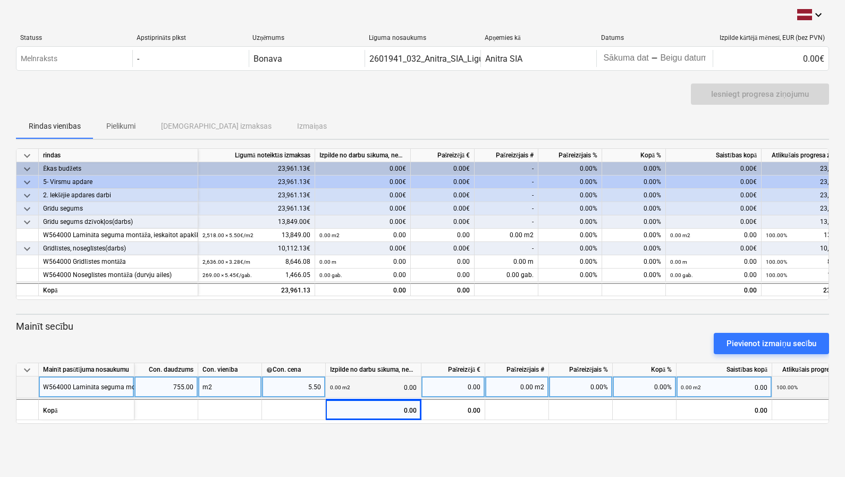
click at [285, 384] on div "5.50" at bounding box center [293, 386] width 55 height 21
click at [231, 386] on div "m2" at bounding box center [230, 386] width 64 height 21
click at [154, 384] on div "755.00" at bounding box center [166, 386] width 55 height 21
click at [121, 388] on div "W564000 Lamināta seguma montāža, ieskaitot apakšklāju" at bounding box center [126, 386] width 166 height 21
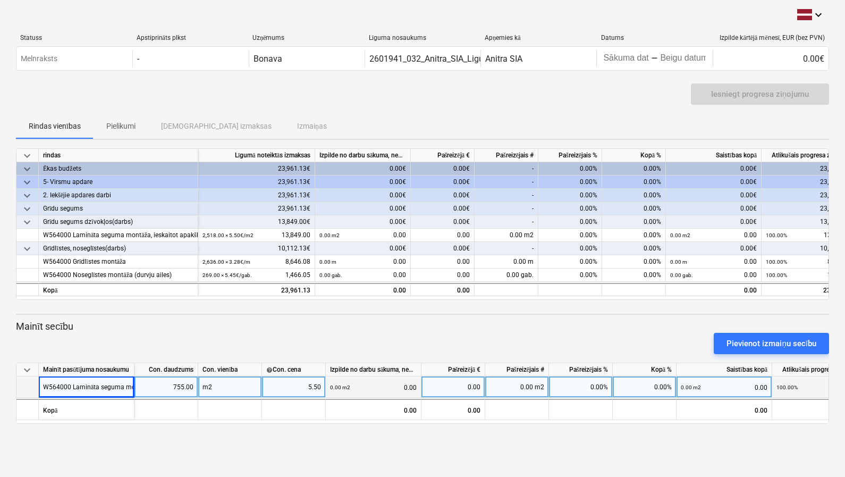
click at [199, 394] on div "m2" at bounding box center [230, 386] width 64 height 21
click at [456, 376] on div "0.00" at bounding box center [453, 386] width 55 height 21
click at [404, 377] on div "0.00 m2 0.00" at bounding box center [373, 387] width 87 height 22
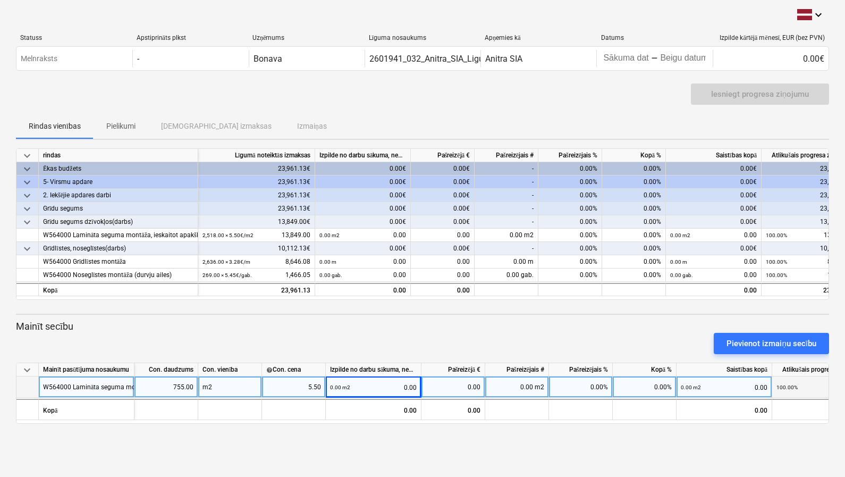
click at [409, 385] on div "0.00 m2 0.00" at bounding box center [373, 387] width 87 height 22
click at [475, 393] on div "0.00" at bounding box center [453, 386] width 55 height 21
type input "4152,5"
click at [499, 385] on div "0.00 m2" at bounding box center [517, 386] width 64 height 21
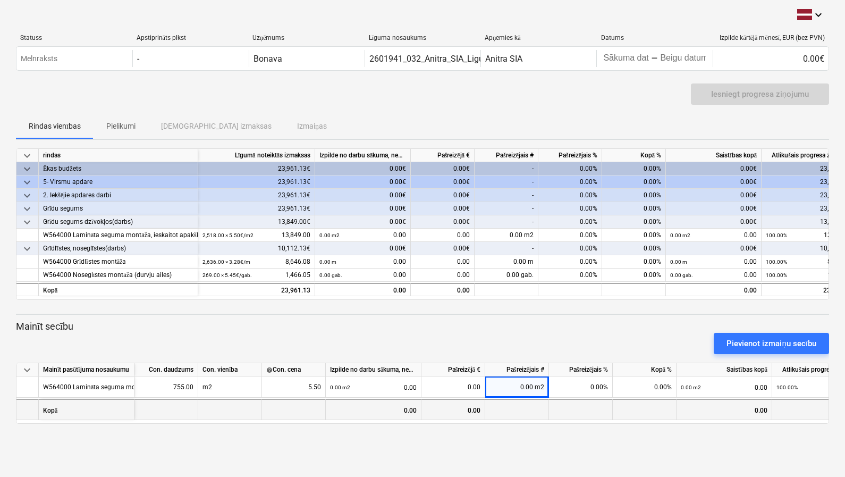
click at [521, 403] on div at bounding box center [517, 409] width 64 height 21
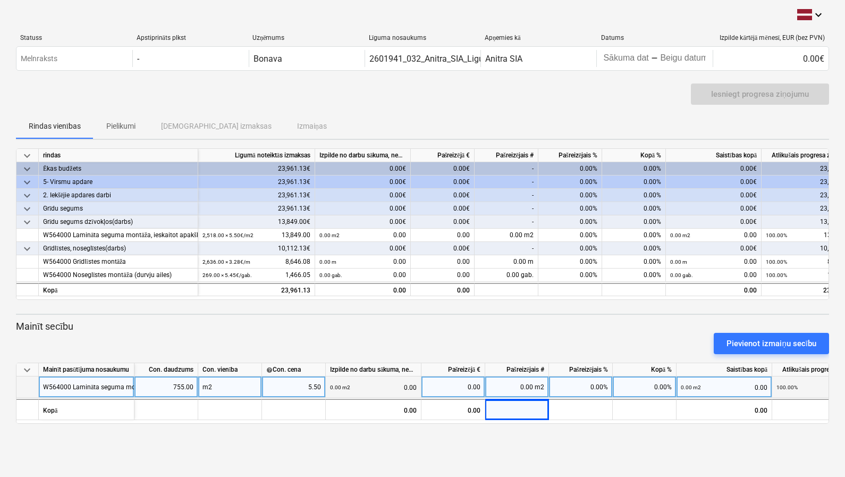
click at [532, 383] on div "0.00 m2" at bounding box center [517, 386] width 64 height 21
click at [480, 386] on div "0.00" at bounding box center [453, 386] width 55 height 21
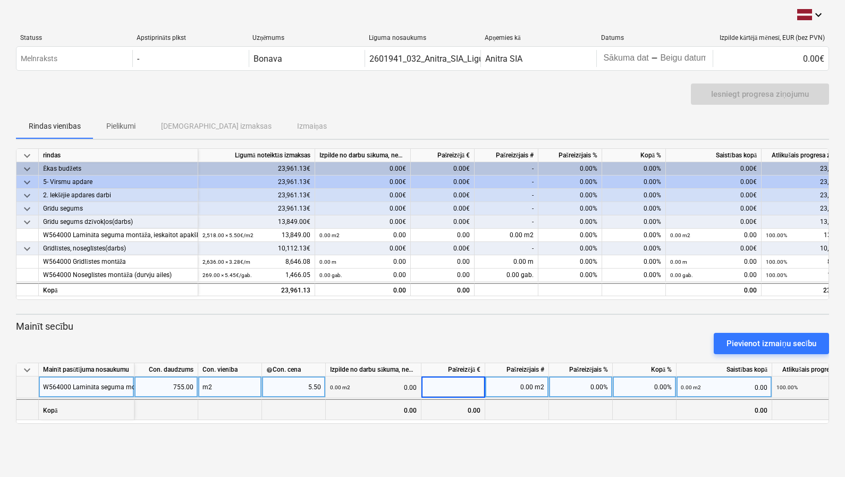
click at [478, 411] on div "0.00" at bounding box center [454, 409] width 64 height 21
click at [390, 407] on div "0.00" at bounding box center [374, 409] width 96 height 21
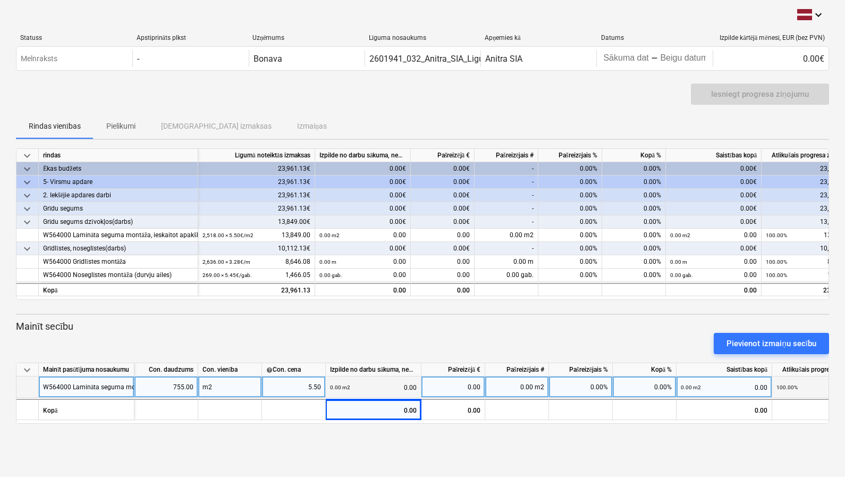
click at [383, 365] on div "Izpilde no darbu sākuma, neskaitot kārtējā mēneša izpildi" at bounding box center [374, 369] width 96 height 13
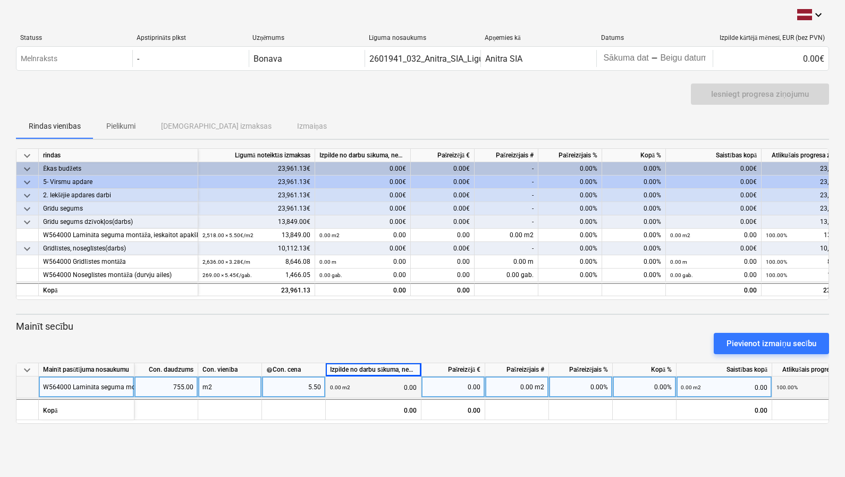
click at [319, 390] on div "5.50" at bounding box center [293, 386] width 55 height 21
click at [242, 386] on div "m2" at bounding box center [230, 386] width 64 height 21
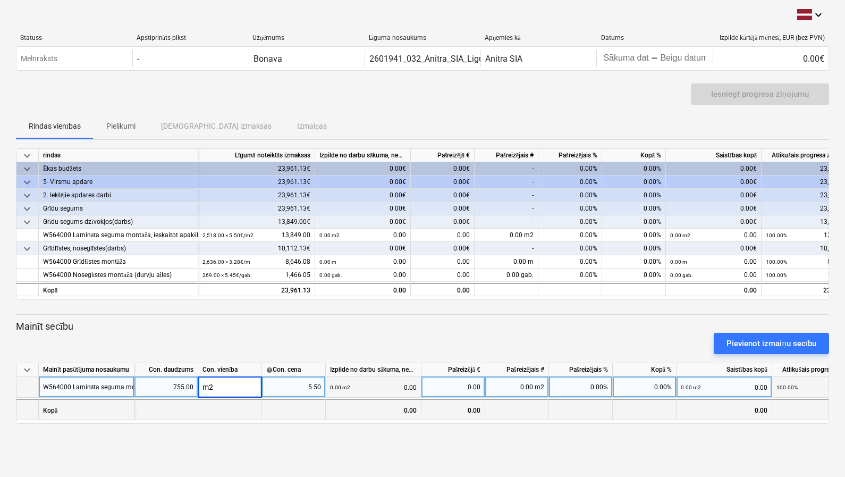
click at [239, 404] on div at bounding box center [230, 409] width 64 height 21
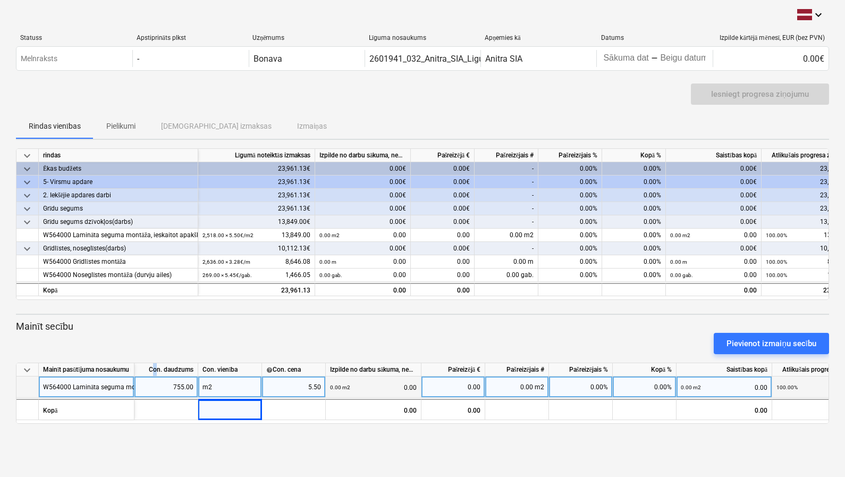
click at [156, 366] on div "Con. daudzums" at bounding box center [167, 369] width 64 height 13
click at [297, 385] on div "5.50" at bounding box center [293, 386] width 55 height 21
click at [427, 327] on div "Mainīt secību Pievienot izmaiņu secību" at bounding box center [422, 337] width 813 height 34
click at [388, 392] on div "0.00 m2 0.00" at bounding box center [373, 387] width 87 height 22
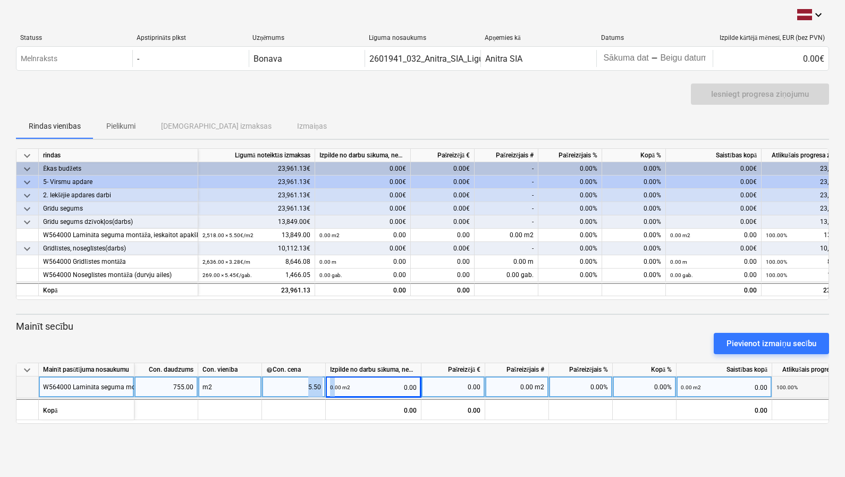
drag, startPoint x: 299, startPoint y: 382, endPoint x: 416, endPoint y: 387, distance: 117.1
click at [0, 0] on div "W564000 Lamināta seguma montāža, ieskaitot apakšklāju 755.00 m2 5.50 0.00 m2 0.…" at bounding box center [0, 0] width 0 height 0
click at [299, 386] on div "5.50" at bounding box center [293, 386] width 55 height 21
drag, startPoint x: 223, startPoint y: 384, endPoint x: 202, endPoint y: 385, distance: 21.3
click at [202, 385] on div "m2" at bounding box center [230, 386] width 64 height 21
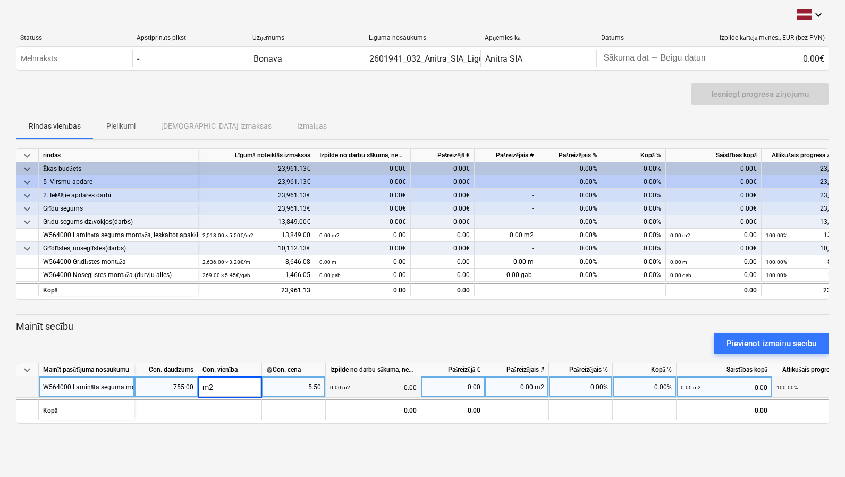
click at [224, 386] on input "m2" at bounding box center [229, 386] width 63 height 21
drag, startPoint x: 170, startPoint y: 385, endPoint x: 235, endPoint y: 390, distance: 65.0
click at [0, 0] on div "W564000 Lamināta seguma montāža, ieskaitot apakšklāju 755.00 m2 5.50 0.00 m2 0.…" at bounding box center [0, 0] width 0 height 0
drag, startPoint x: 175, startPoint y: 384, endPoint x: 199, endPoint y: 387, distance: 24.7
click at [0, 0] on div "W564000 Lamināta seguma montāža, ieskaitot apakšklāju 755.00 m2 5.50 0.00 m2 0.…" at bounding box center [0, 0] width 0 height 0
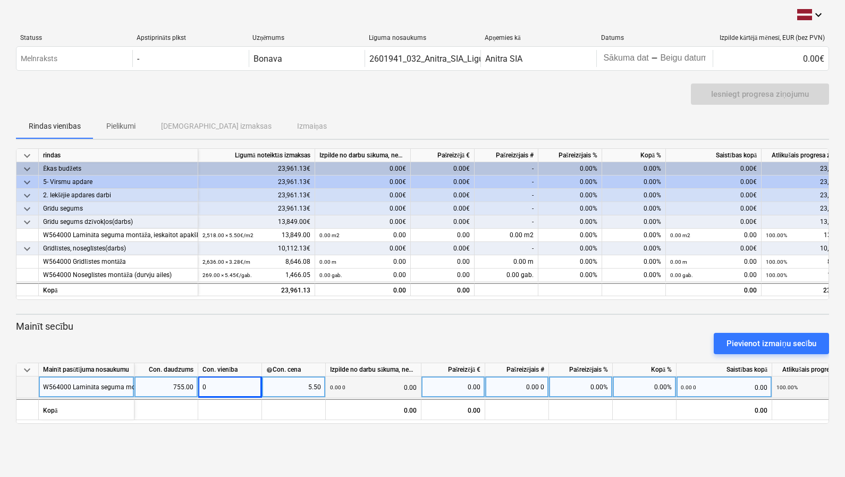
drag, startPoint x: 174, startPoint y: 385, endPoint x: 195, endPoint y: 385, distance: 20.7
click at [195, 385] on div "755.00" at bounding box center [167, 386] width 64 height 21
type input "0"
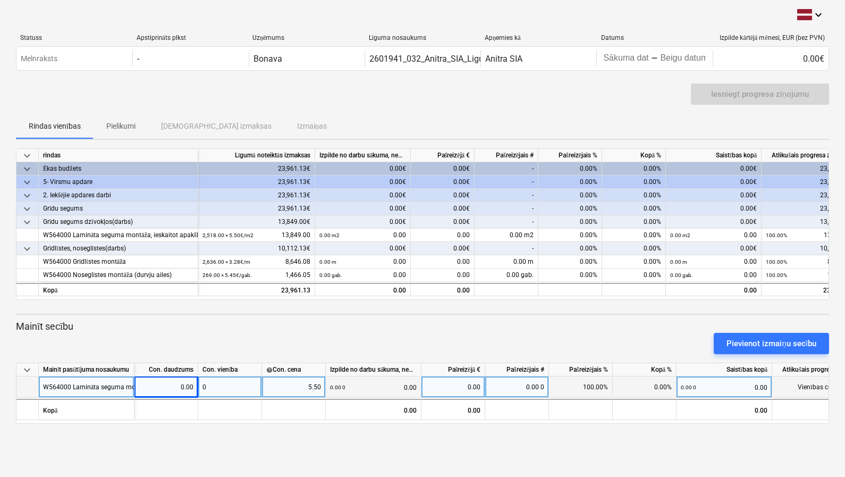
click at [312, 385] on div "5.50" at bounding box center [293, 386] width 55 height 21
drag, startPoint x: 308, startPoint y: 388, endPoint x: 340, endPoint y: 391, distance: 32.0
click at [0, 0] on div "W564000 Lamināta seguma montāža, ieskaitot apakšklāju 0.00 0 5.50 0.00 0 0.00 0…" at bounding box center [0, 0] width 0 height 0
click at [320, 390] on div "5.50" at bounding box center [293, 386] width 55 height 21
click at [318, 388] on input "5.5" at bounding box center [293, 386] width 63 height 21
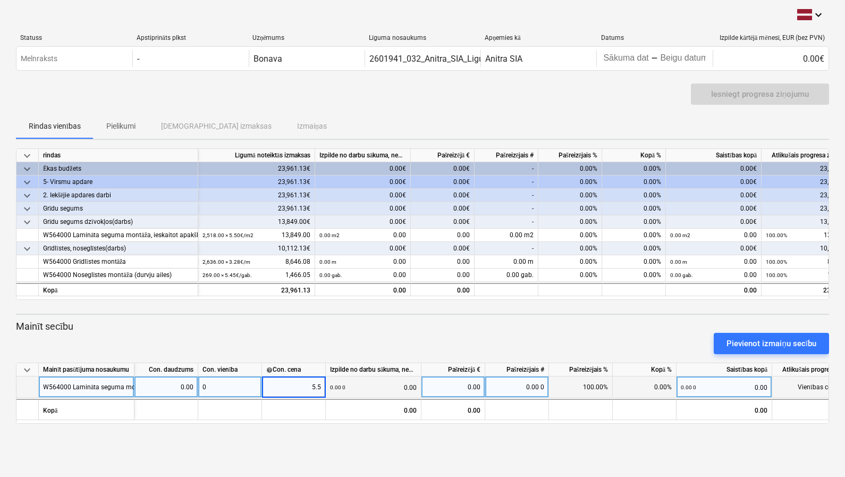
click at [318, 388] on input "5.5" at bounding box center [293, 386] width 63 height 21
type input "0"
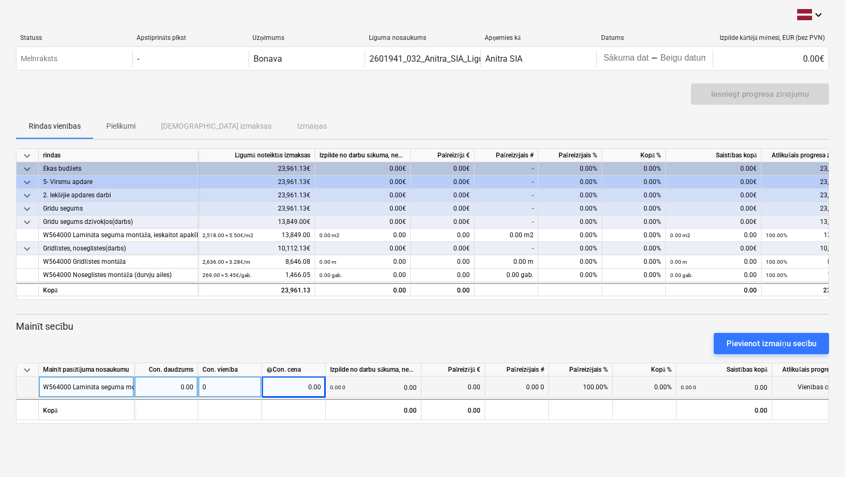
click at [411, 396] on div "0.00 0 0.00" at bounding box center [373, 387] width 87 height 22
click at [410, 391] on div "0.00 0 0.00" at bounding box center [373, 387] width 87 height 22
drag, startPoint x: 405, startPoint y: 386, endPoint x: 417, endPoint y: 386, distance: 11.7
click at [417, 386] on div "0.00 0 0.00" at bounding box center [374, 386] width 96 height 21
click at [414, 385] on div "0.00 0 0.00" at bounding box center [373, 387] width 87 height 22
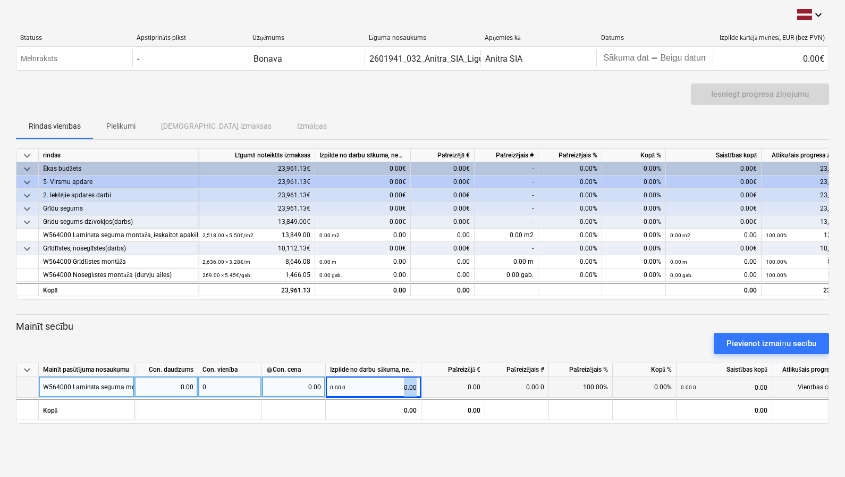
click at [414, 385] on div "0.00 0 0.00" at bounding box center [373, 387] width 87 height 22
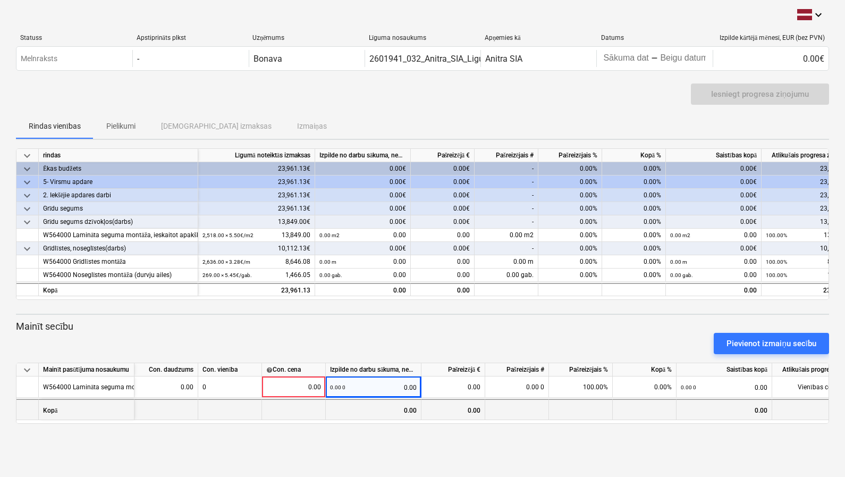
click at [360, 404] on div "0.00" at bounding box center [374, 409] width 96 height 21
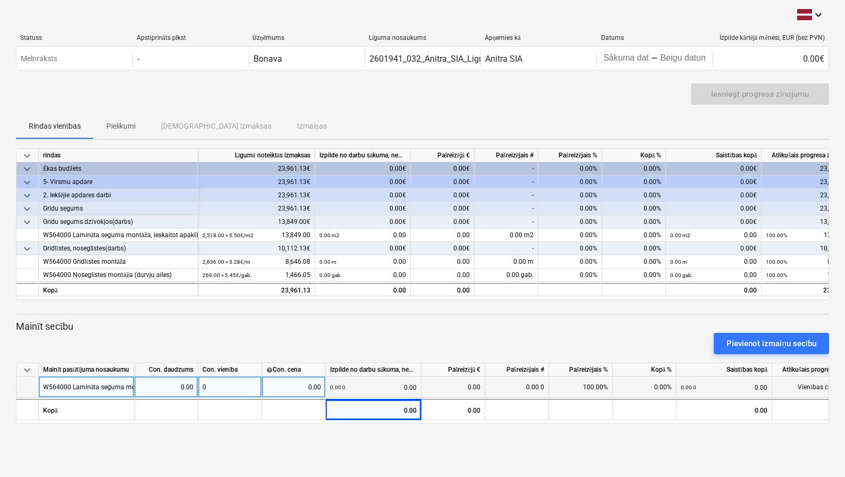
click at [366, 391] on div "0.00 0 0.00" at bounding box center [373, 387] width 87 height 22
click at [496, 388] on div "0.00 0" at bounding box center [517, 386] width 64 height 21
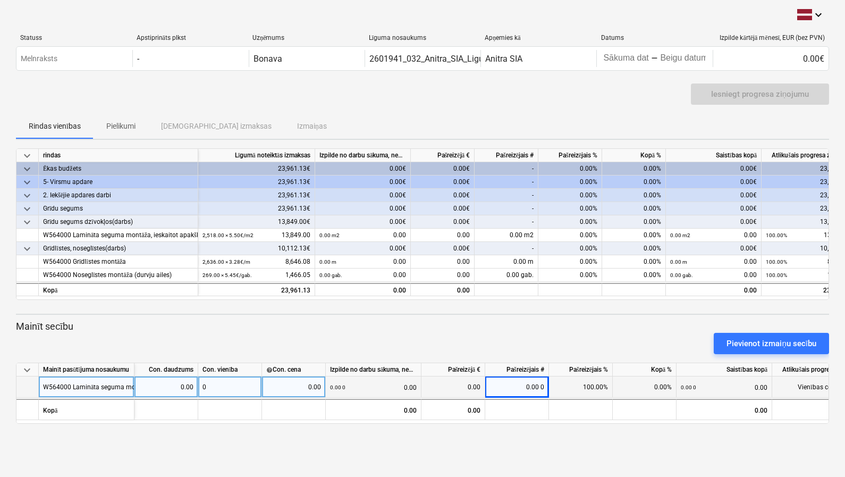
click at [376, 392] on div "0.00 0 0.00" at bounding box center [373, 387] width 87 height 22
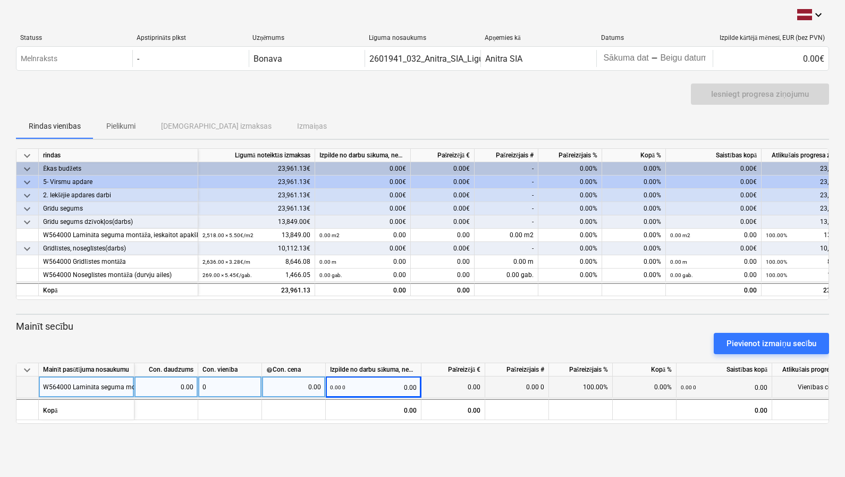
click at [384, 388] on div "0.00 0 0.00" at bounding box center [373, 387] width 87 height 22
click at [418, 386] on div "0.00 0 0.00" at bounding box center [374, 386] width 96 height 21
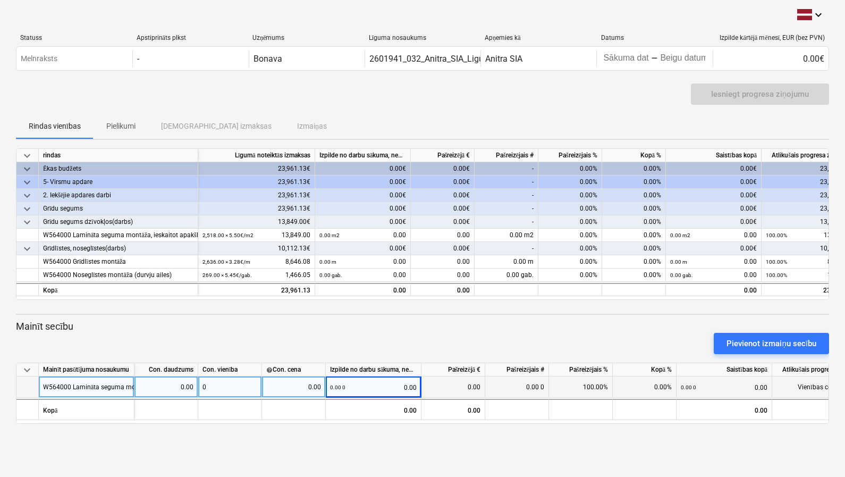
click at [408, 386] on div "0.00 0 0.00" at bounding box center [373, 387] width 87 height 22
click at [443, 392] on div "0.00" at bounding box center [453, 386] width 55 height 21
click at [331, 379] on div "0.00 0" at bounding box center [337, 387] width 15 height 22
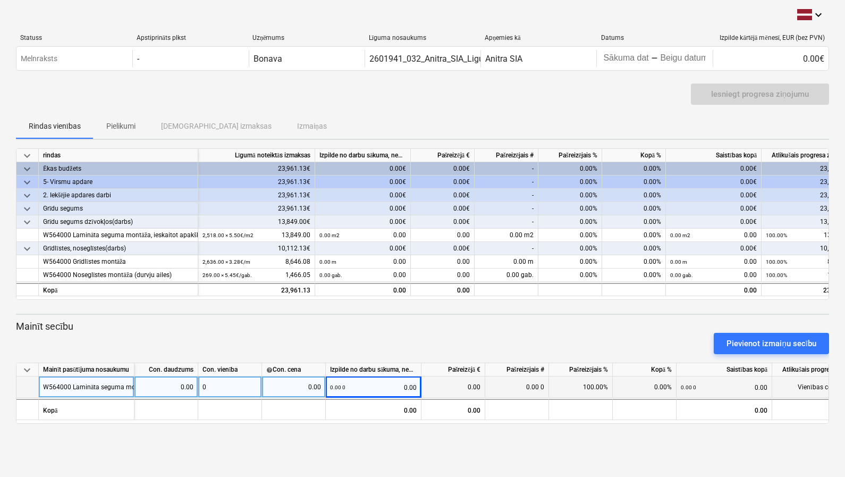
click at [263, 381] on div "0.00" at bounding box center [294, 386] width 64 height 21
click at [204, 380] on div "0" at bounding box center [230, 386] width 64 height 21
click at [214, 368] on div "Con. vienība" at bounding box center [230, 369] width 64 height 13
click at [194, 390] on div "0.00" at bounding box center [167, 386] width 64 height 21
click at [114, 385] on div "W564000 Lamināta seguma montāža, ieskaitot apakšklāju" at bounding box center [126, 386] width 166 height 21
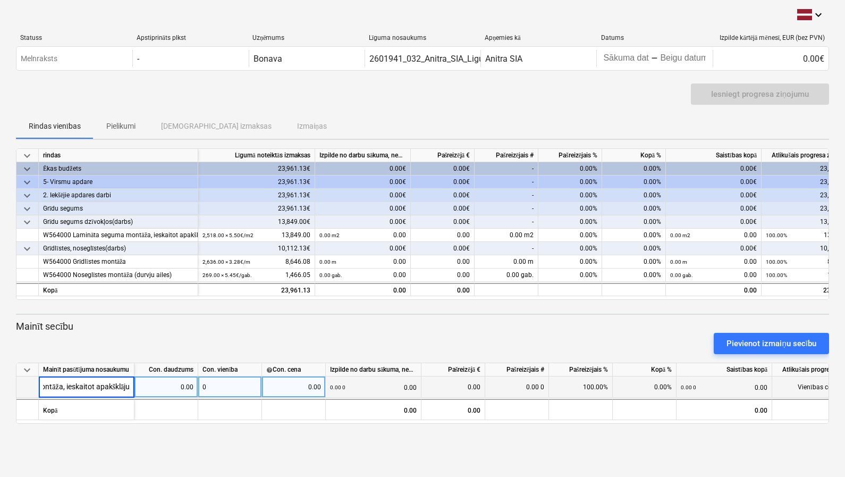
click at [179, 386] on div "0.00" at bounding box center [166, 386] width 55 height 21
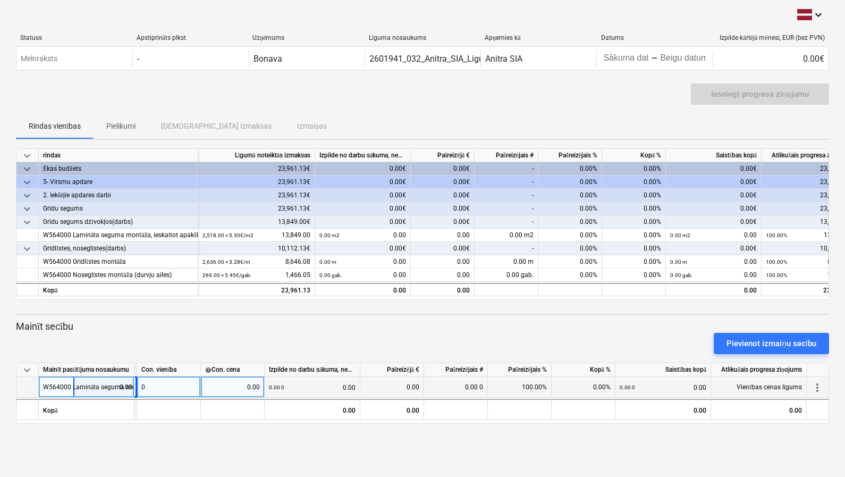
click at [796, 388] on span "more_vert" at bounding box center [817, 387] width 13 height 13
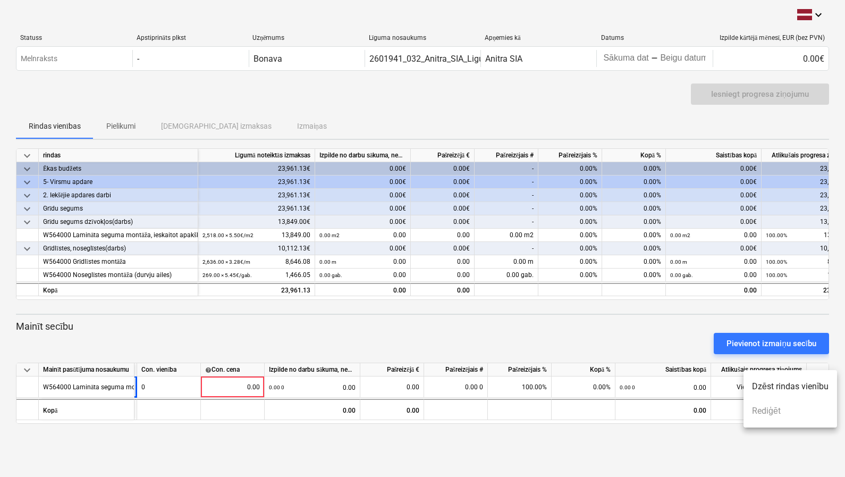
click at [736, 432] on div at bounding box center [422, 238] width 845 height 477
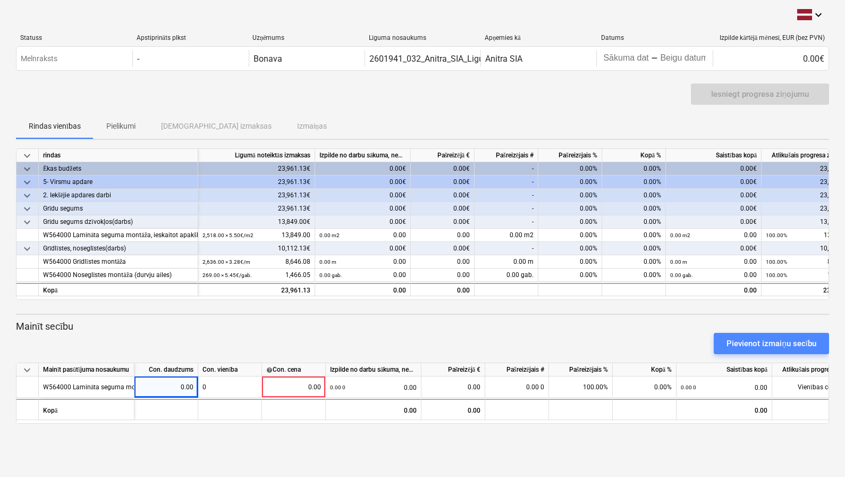
click at [746, 341] on div "Pievienot izmaiņu secību" at bounding box center [772, 344] width 90 height 14
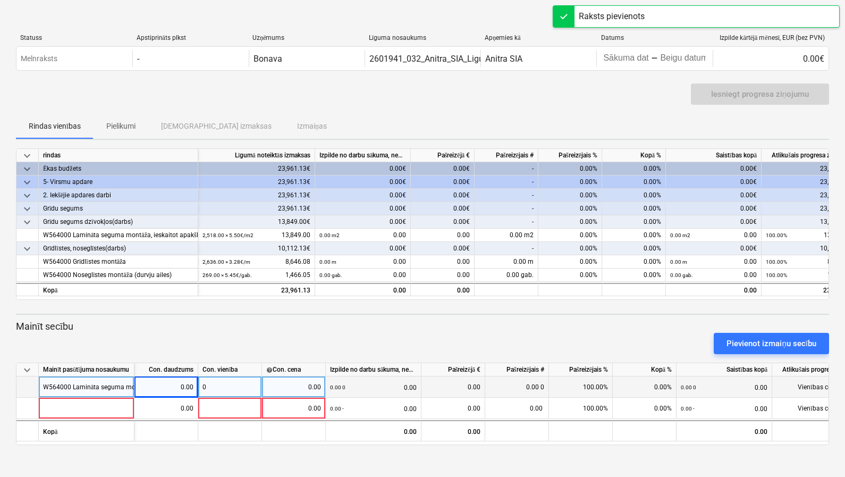
click at [177, 389] on div "0.00" at bounding box center [166, 386] width 55 height 21
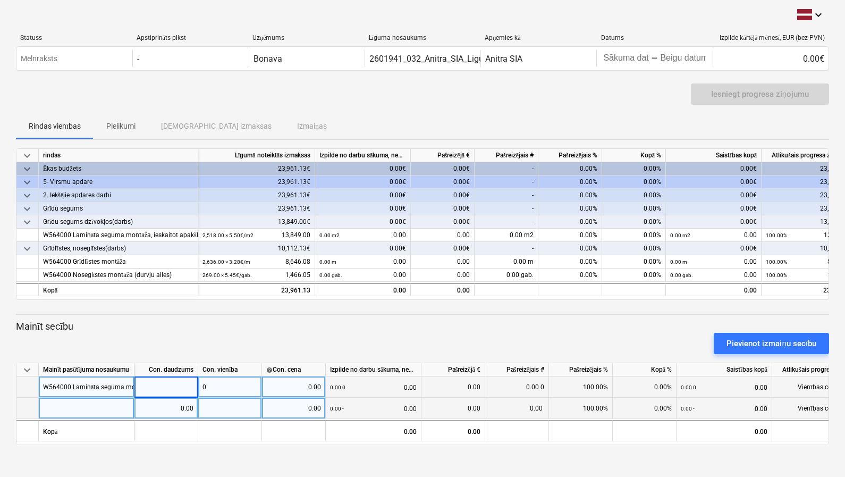
click at [304, 405] on div "0.00" at bounding box center [293, 408] width 55 height 21
click at [91, 390] on div "W564000 Lamināta seguma montāža, ieskaitot apakšklāju" at bounding box center [126, 386] width 166 height 21
click at [91, 390] on input "W564000 Lamināta seguma montāža, ieskaitot apakšklāju" at bounding box center [86, 386] width 95 height 21
click at [168, 388] on div "0.00" at bounding box center [166, 386] width 55 height 21
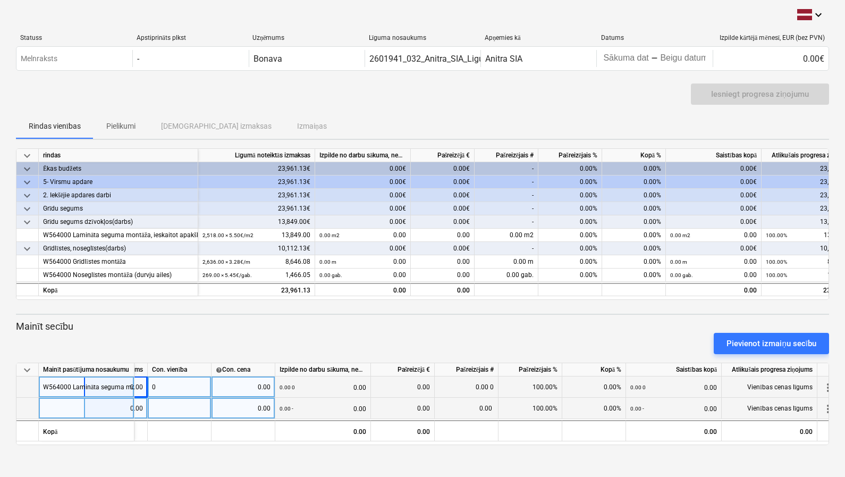
scroll to position [0, 61]
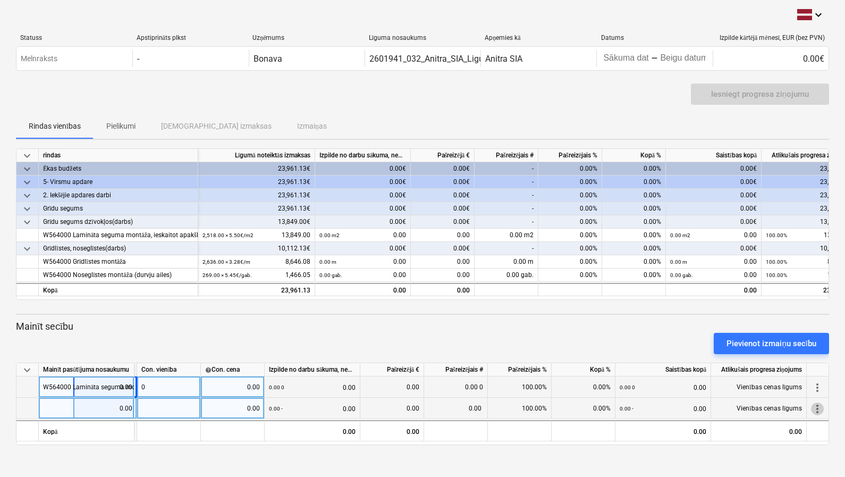
click at [796, 410] on span "more_vert" at bounding box center [817, 408] width 13 height 13
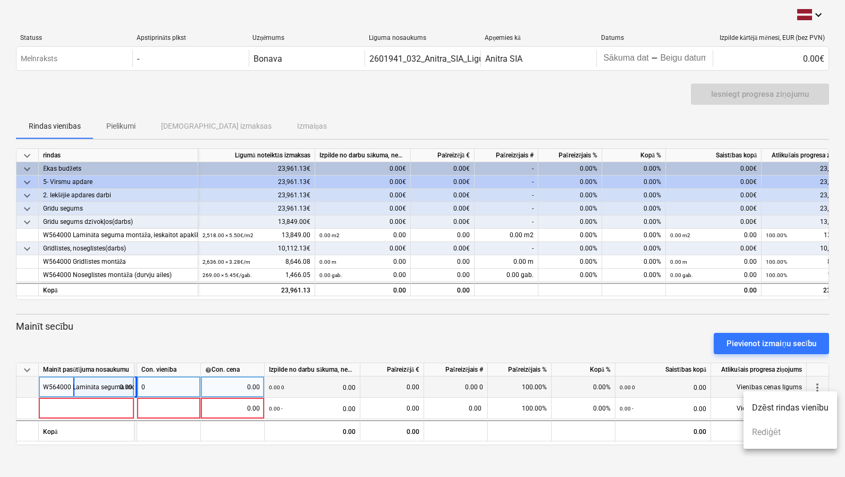
click at [582, 389] on div at bounding box center [422, 238] width 845 height 477
click at [796, 388] on span "more_vert" at bounding box center [817, 387] width 13 height 13
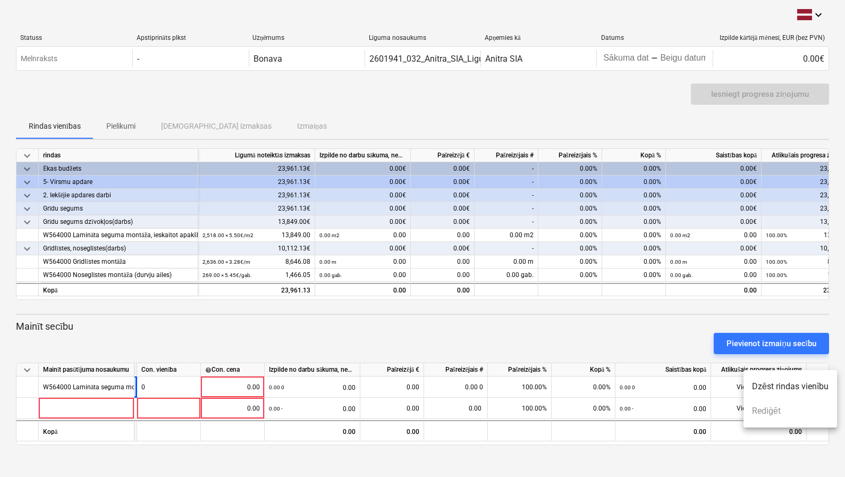
click at [679, 396] on div at bounding box center [422, 238] width 845 height 477
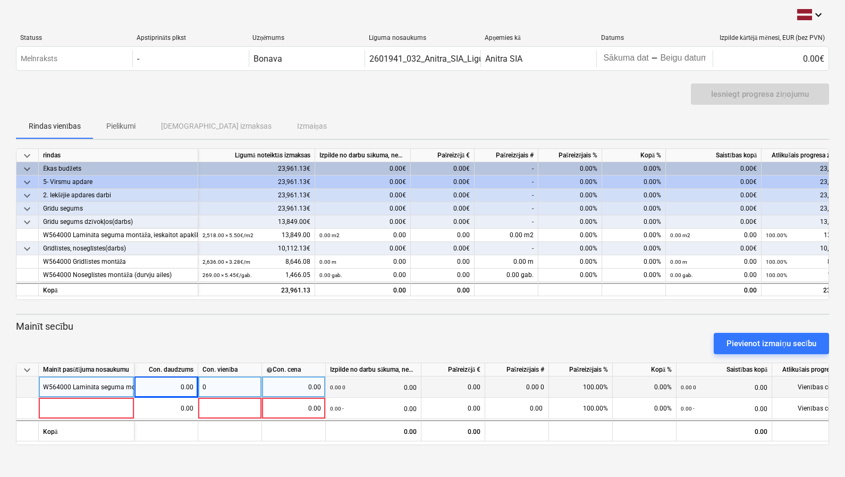
click at [209, 380] on div "0" at bounding box center [230, 386] width 64 height 21
click at [226, 349] on div "Pievienot izmaiņu secību" at bounding box center [423, 344] width 822 height 30
click at [306, 389] on div "0.00" at bounding box center [293, 386] width 55 height 21
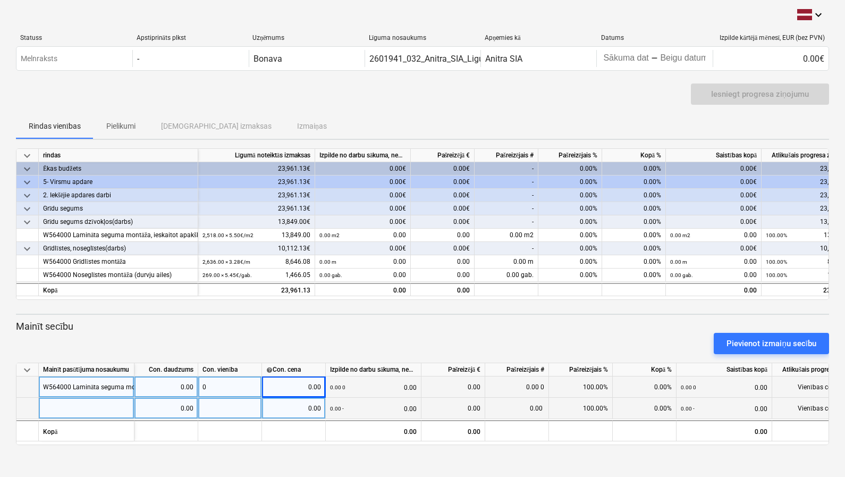
click at [306, 411] on div "0.00" at bounding box center [293, 408] width 55 height 21
click at [314, 389] on div "0.00" at bounding box center [293, 386] width 55 height 21
click at [312, 386] on input "5,55" at bounding box center [293, 386] width 63 height 21
click at [314, 386] on input "5,55" at bounding box center [293, 386] width 63 height 21
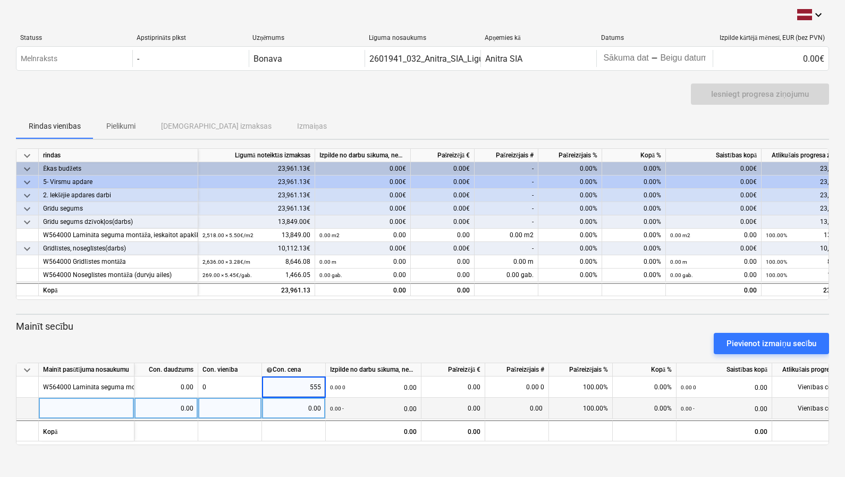
type input "5.55"
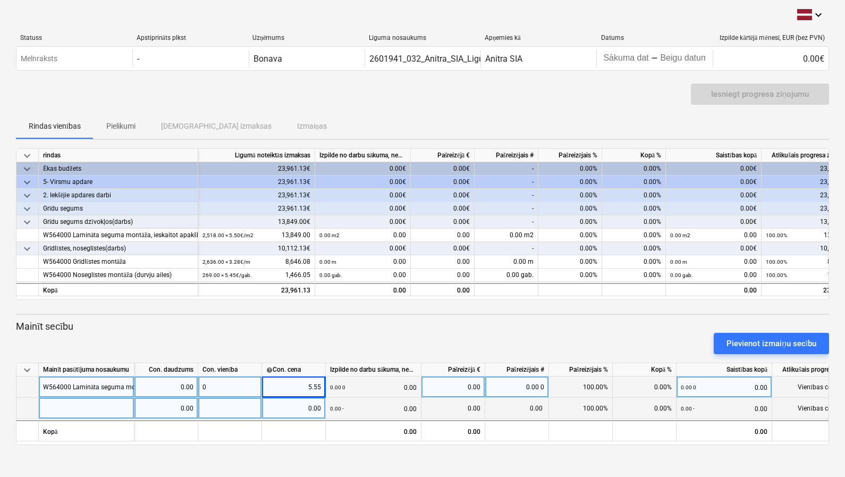
click at [245, 388] on div "0" at bounding box center [230, 386] width 64 height 21
click at [181, 384] on div "0.00" at bounding box center [166, 386] width 55 height 21
type input "755"
click at [226, 386] on div "0" at bounding box center [230, 386] width 64 height 21
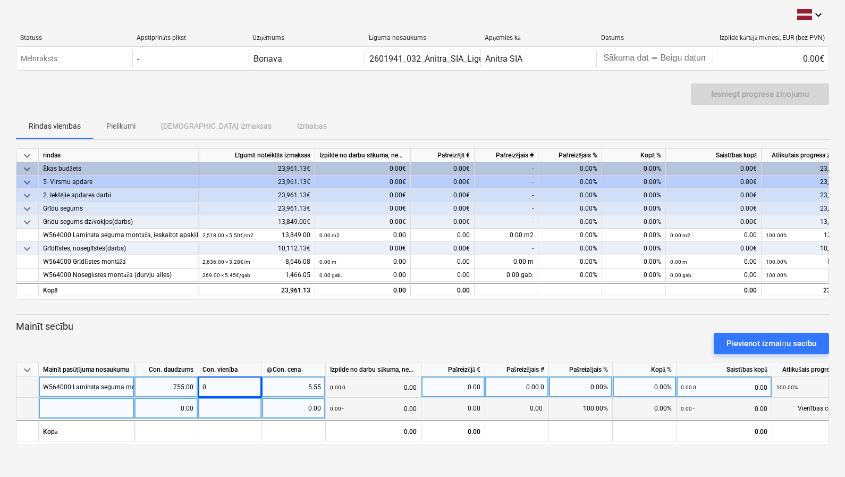
click at [223, 406] on div at bounding box center [230, 408] width 64 height 21
click at [223, 396] on div "0" at bounding box center [230, 386] width 64 height 21
type input "m2"
click at [298, 409] on div "0.00" at bounding box center [293, 408] width 55 height 21
click at [187, 385] on div "755.00" at bounding box center [166, 386] width 55 height 21
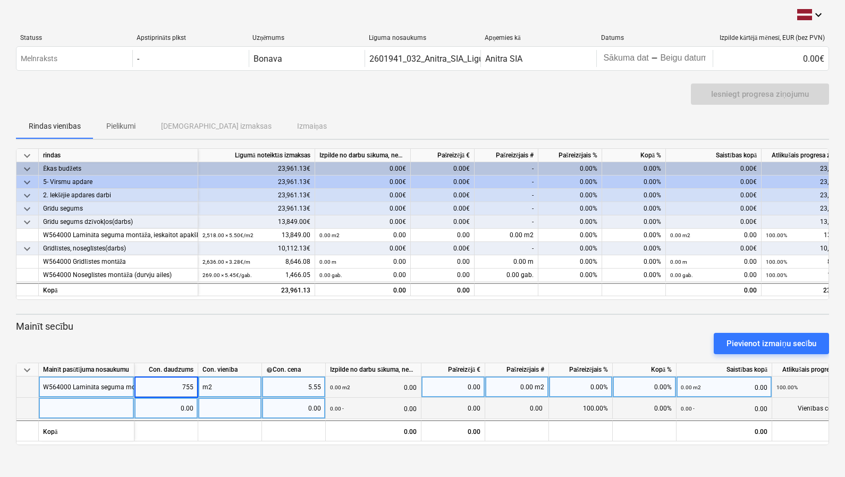
click at [315, 389] on div "5.55" at bounding box center [293, 386] width 55 height 21
type input "5,50"
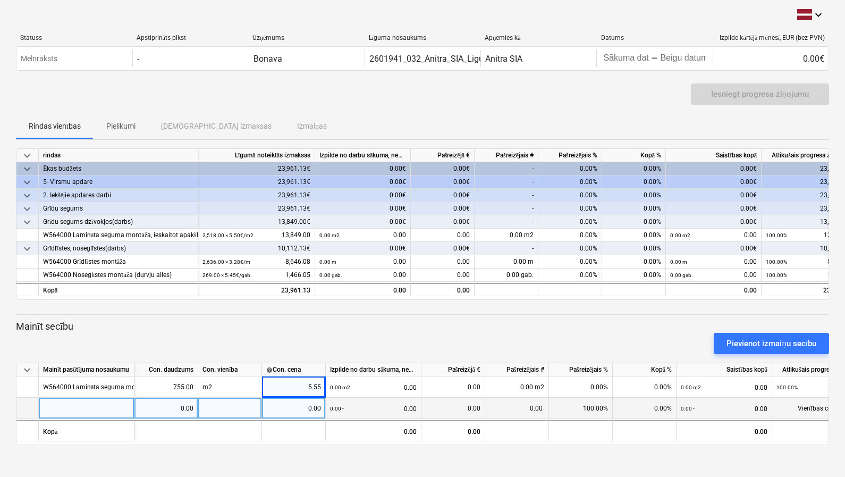
click at [316, 411] on div "0.00" at bounding box center [293, 408] width 55 height 21
click at [372, 407] on div "0.00 - 0.00" at bounding box center [373, 409] width 87 height 22
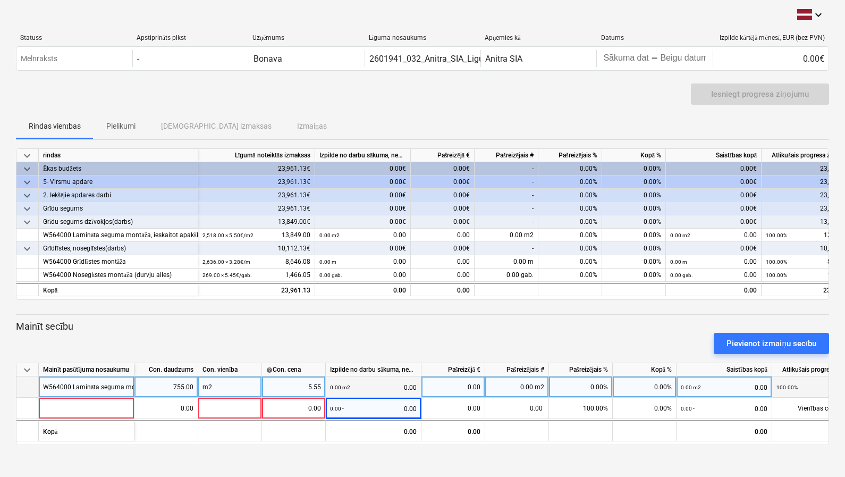
click at [352, 386] on div "0.00 m2 0.00" at bounding box center [373, 387] width 87 height 22
click at [304, 388] on div "5.55" at bounding box center [293, 386] width 55 height 21
click at [317, 389] on input "5.55" at bounding box center [293, 386] width 63 height 21
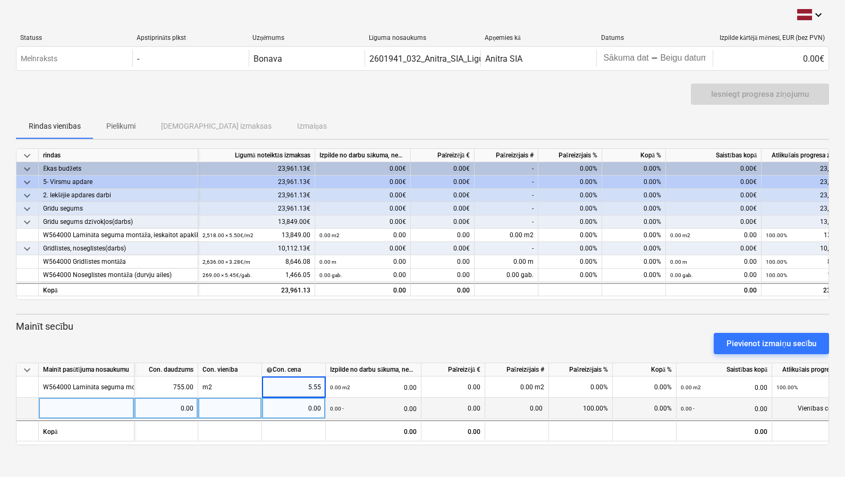
drag, startPoint x: 306, startPoint y: 388, endPoint x: 495, endPoint y: 400, distance: 189.7
click at [450, 397] on div "keyboard_arrow_down Mainīt pasūtījuma nosaukumu Con. daudzums Con. vienība help…" at bounding box center [422, 404] width 813 height 82
type input "5,50"
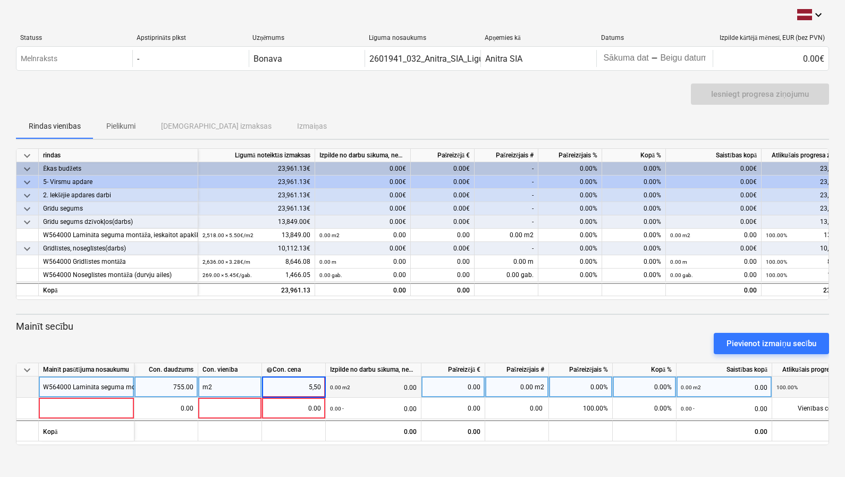
click at [373, 386] on div "0.00 m2 0.00" at bounding box center [373, 387] width 87 height 22
click at [320, 389] on div "5.55" at bounding box center [293, 386] width 55 height 21
type input "."
type input "5.50"
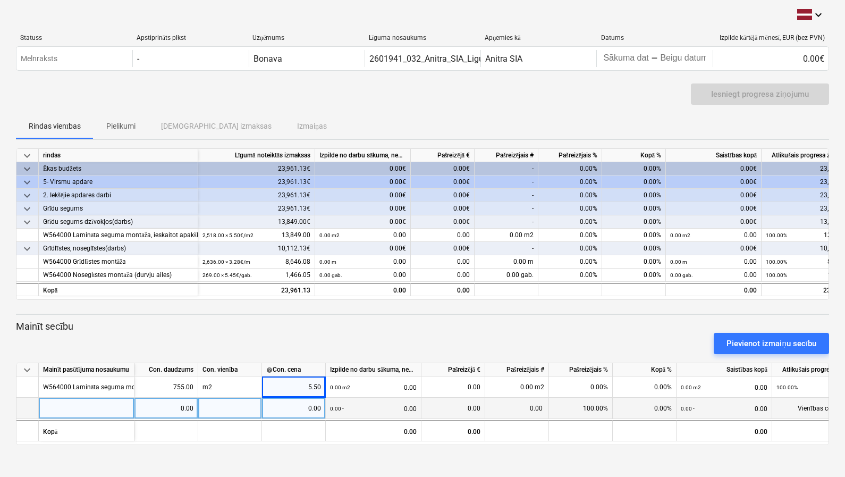
click at [323, 406] on div "0.00" at bounding box center [294, 408] width 64 height 21
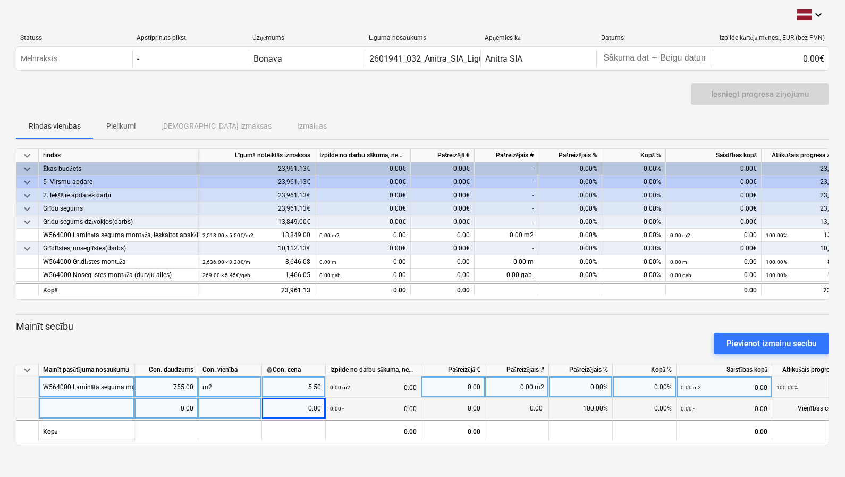
click at [741, 381] on div "0.00 m2 0.00" at bounding box center [724, 387] width 87 height 22
click at [474, 390] on div "0.00" at bounding box center [453, 386] width 55 height 21
click at [354, 385] on div "0.00 m2 0.00" at bounding box center [373, 387] width 87 height 22
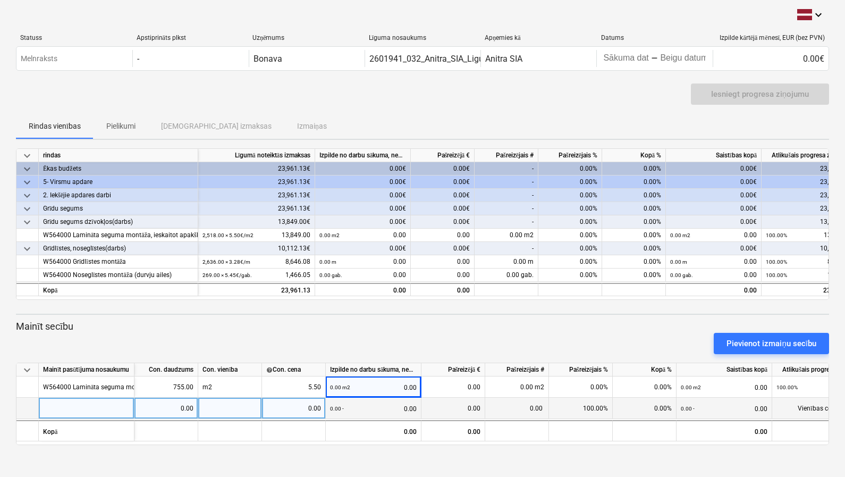
click at [442, 408] on div "0.00" at bounding box center [453, 408] width 55 height 21
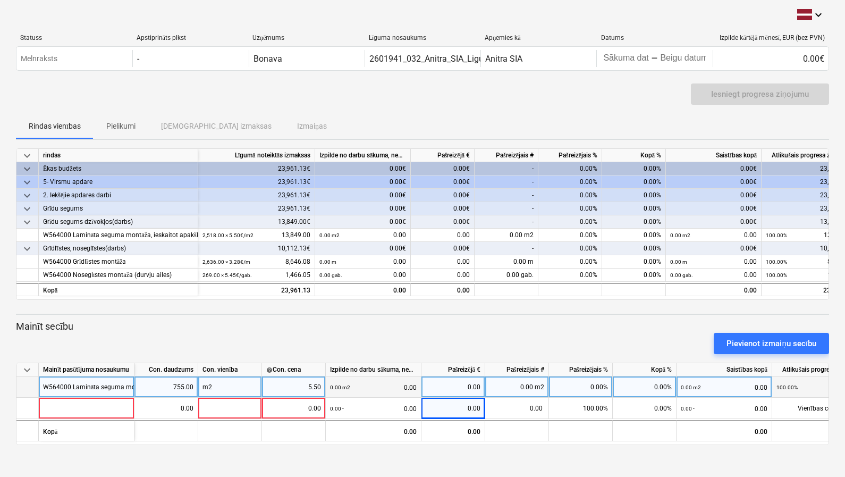
click at [458, 390] on div "0.00" at bounding box center [453, 386] width 55 height 21
type input "4152,5"
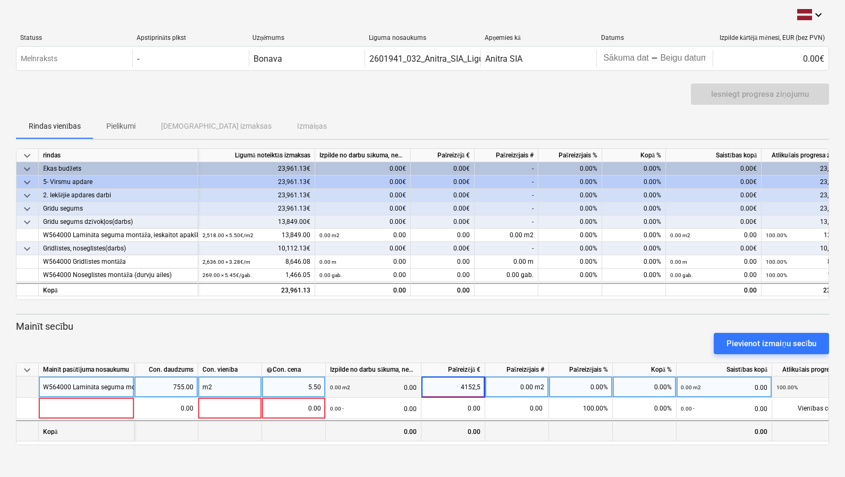
click at [495, 419] on div "keyboard_arrow_down Mainīt pasūtījuma nosaukumu Con. daudzums Con. vienība help…" at bounding box center [422, 404] width 813 height 82
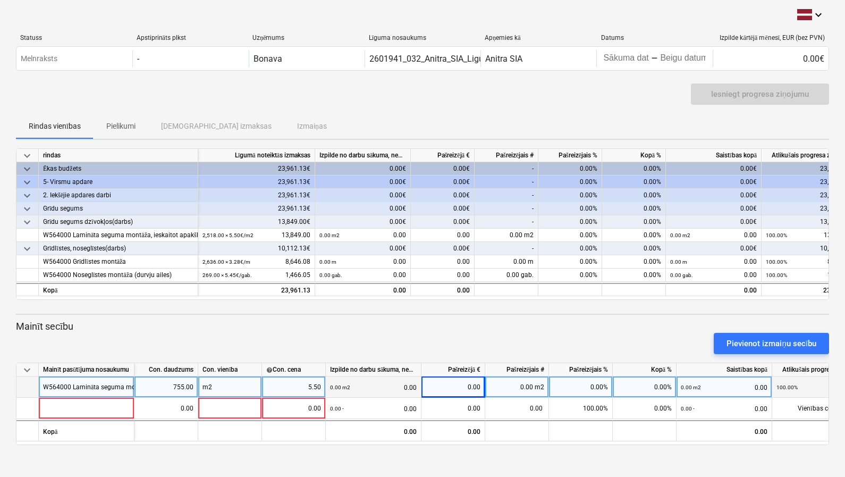
click at [522, 383] on div "0.00 m2" at bounding box center [517, 386] width 64 height 21
click at [465, 389] on div "0.00" at bounding box center [453, 386] width 55 height 21
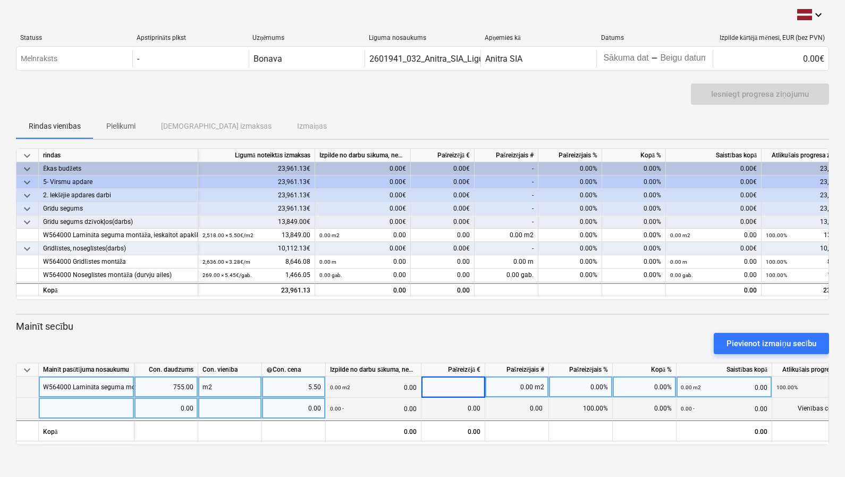
click at [448, 397] on div "keyboard_arrow_down Mainīt pasūtījuma nosaukumu Con. daudzums Con. vienība help…" at bounding box center [422, 404] width 813 height 82
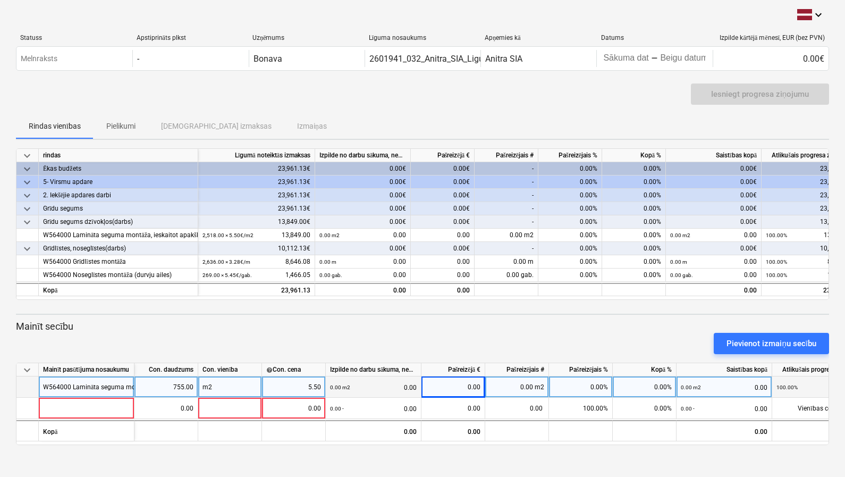
drag, startPoint x: 450, startPoint y: 409, endPoint x: 452, endPoint y: 394, distance: 15.1
click at [450, 409] on div "0.00" at bounding box center [453, 408] width 55 height 21
click at [454, 394] on div "0.00" at bounding box center [453, 386] width 55 height 21
drag, startPoint x: 461, startPoint y: 388, endPoint x: 494, endPoint y: 390, distance: 32.5
click at [0, 0] on div "W564000 Lamināta seguma montāža, ieskaitot apakšklāju 755.00 m2 5.50 0.00 m2 0.…" at bounding box center [0, 0] width 0 height 0
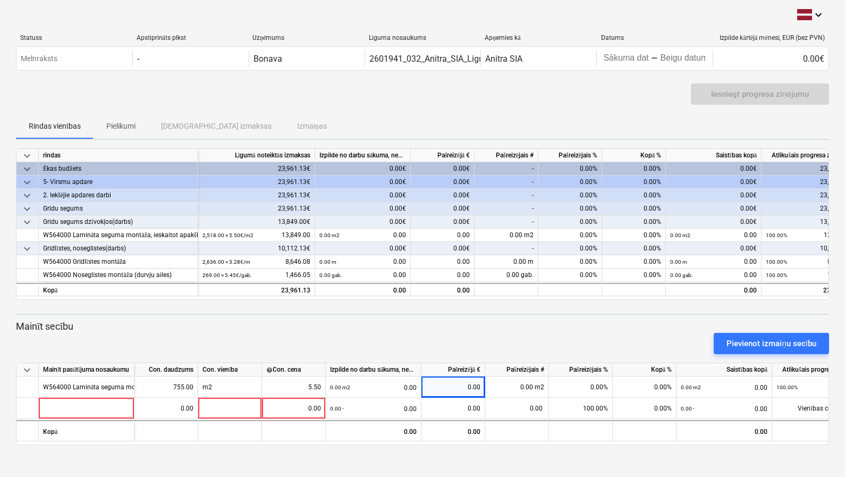
click at [430, 372] on div "Pašreizējā €" at bounding box center [454, 369] width 64 height 13
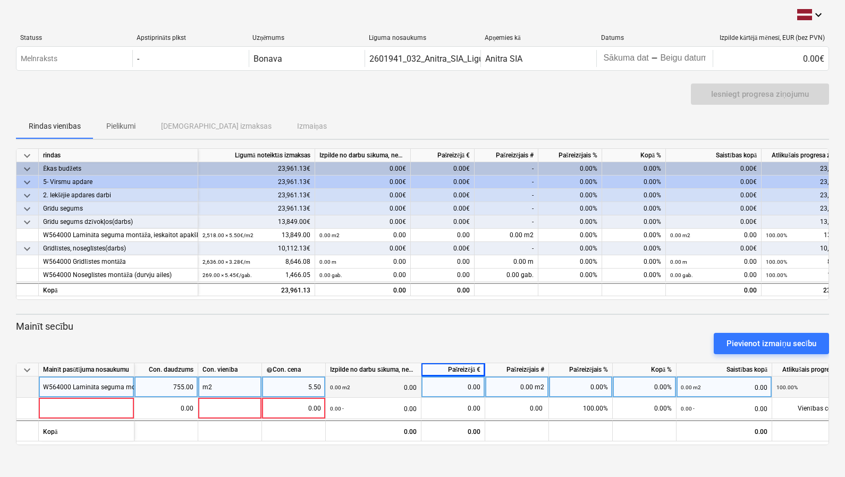
click at [466, 388] on div "0.00" at bounding box center [453, 386] width 55 height 21
type input "4152,5"
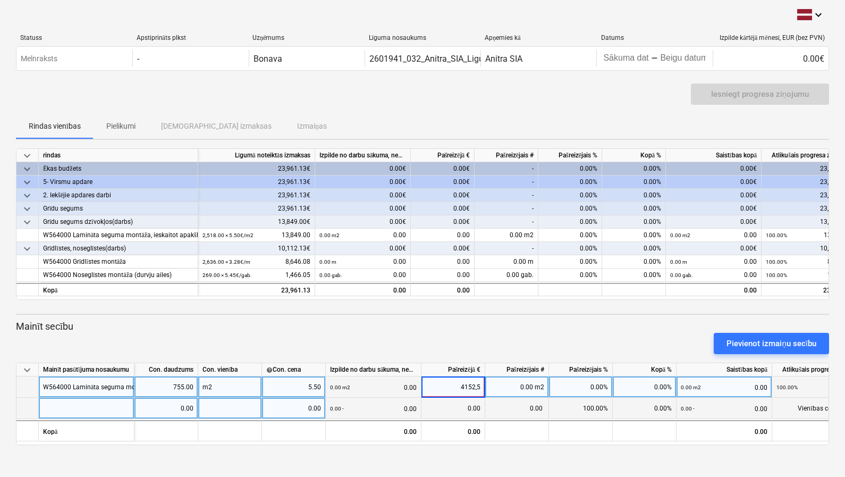
click at [543, 410] on span at bounding box center [544, 408] width 2 height 7
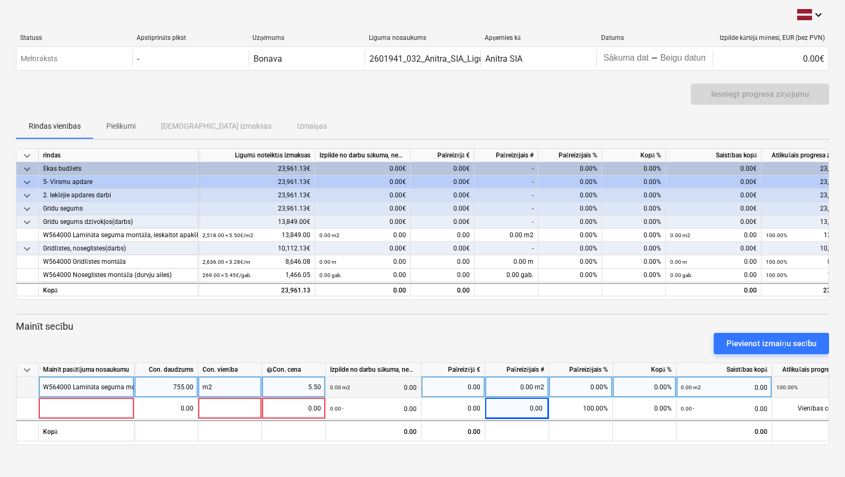
click at [532, 376] on div "0.00 m2" at bounding box center [517, 386] width 64 height 21
click at [600, 385] on div "0.00%" at bounding box center [581, 386] width 64 height 21
click at [722, 383] on div "0.00 m2 0.00" at bounding box center [724, 387] width 87 height 22
click at [404, 381] on div "0.00 m2 0.00" at bounding box center [373, 387] width 87 height 22
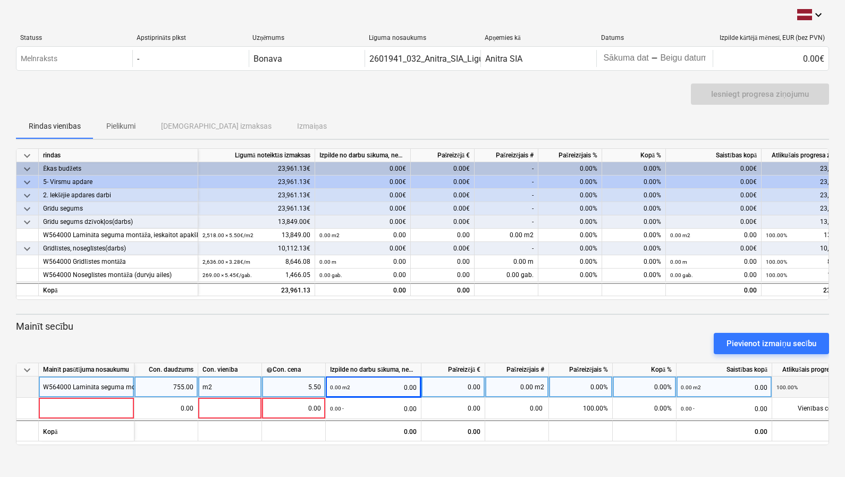
click at [285, 386] on div "5.50" at bounding box center [293, 386] width 55 height 21
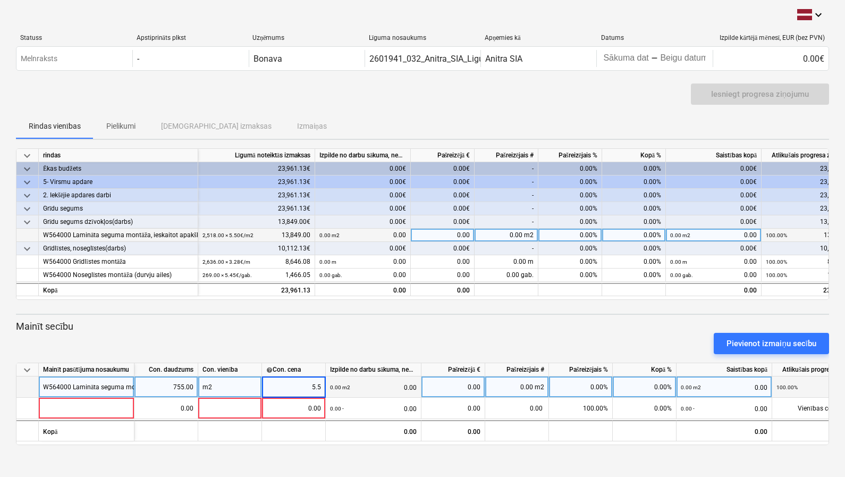
click at [448, 234] on div "0.00" at bounding box center [443, 235] width 64 height 13
click at [358, 233] on div "0.00 m2 0.00" at bounding box center [363, 235] width 87 height 13
click at [374, 233] on div "0.00 m2 0.00" at bounding box center [363, 235] width 87 height 13
click at [292, 237] on div "2,518.00 × 5.50€ / m2 13,849.00" at bounding box center [257, 235] width 108 height 13
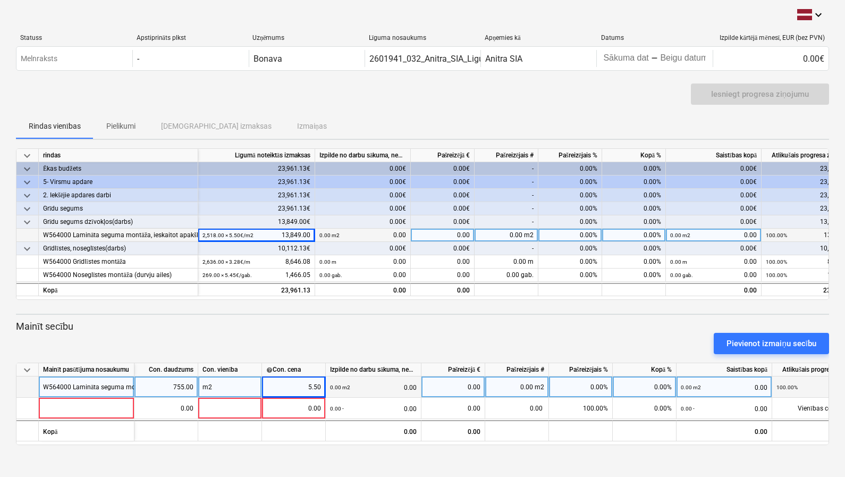
click at [368, 236] on div "0.00 m2 0.00" at bounding box center [363, 235] width 87 height 13
click at [453, 238] on div "0.00" at bounding box center [443, 235] width 64 height 13
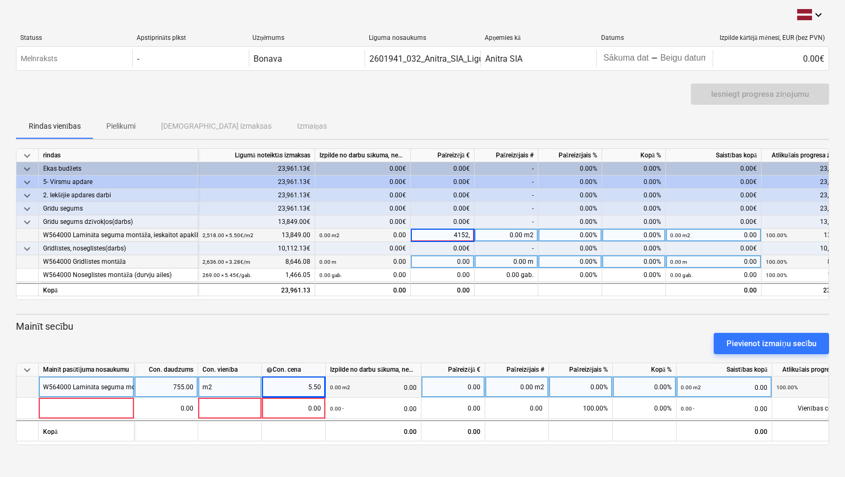
type input "4152,5"
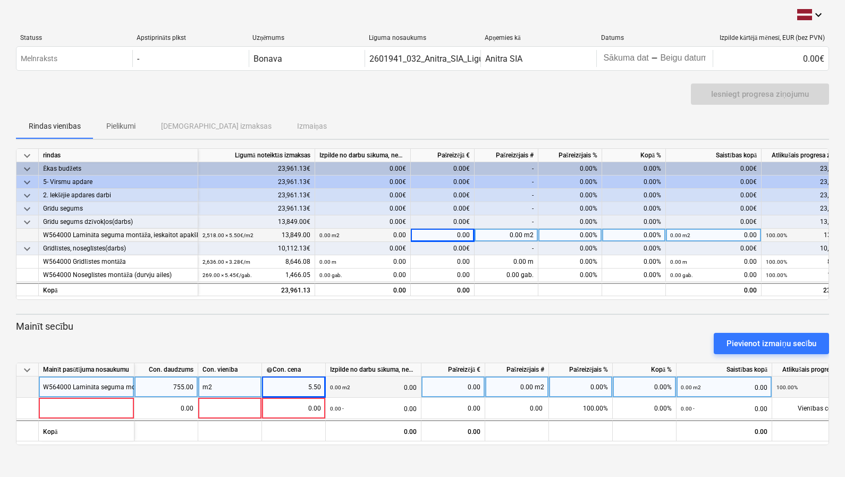
click at [511, 234] on div "0.00 m2" at bounding box center [507, 235] width 64 height 13
click at [548, 234] on div "0.00%" at bounding box center [571, 235] width 64 height 13
click at [516, 233] on div "0.00 m2" at bounding box center [507, 235] width 64 height 13
type input "755"
click at [582, 237] on div "0.00%" at bounding box center [571, 235] width 64 height 13
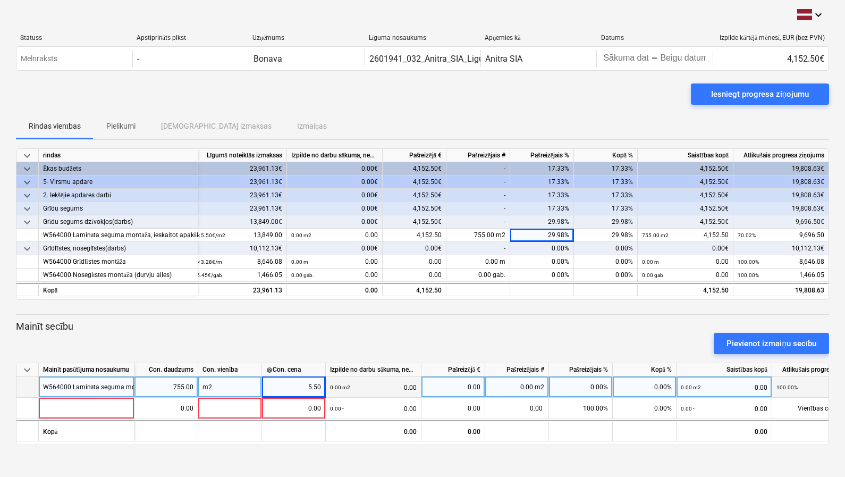
scroll to position [0, 61]
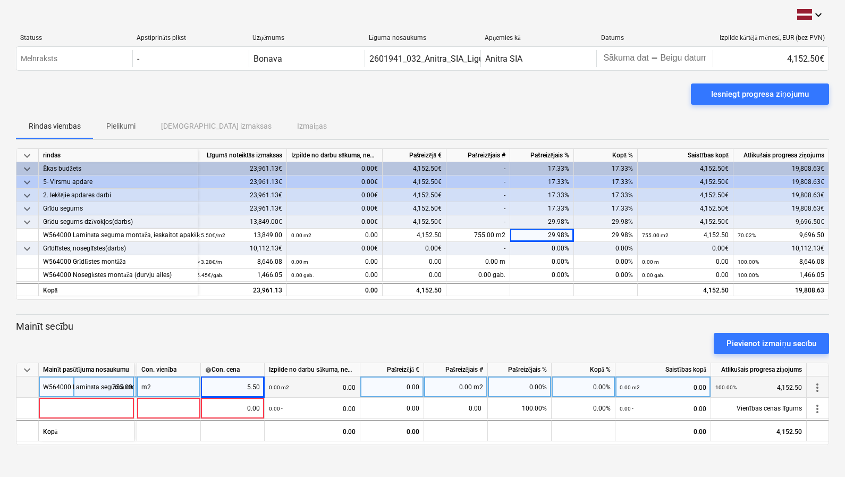
click at [796, 388] on span "more_vert" at bounding box center [817, 387] width 13 height 13
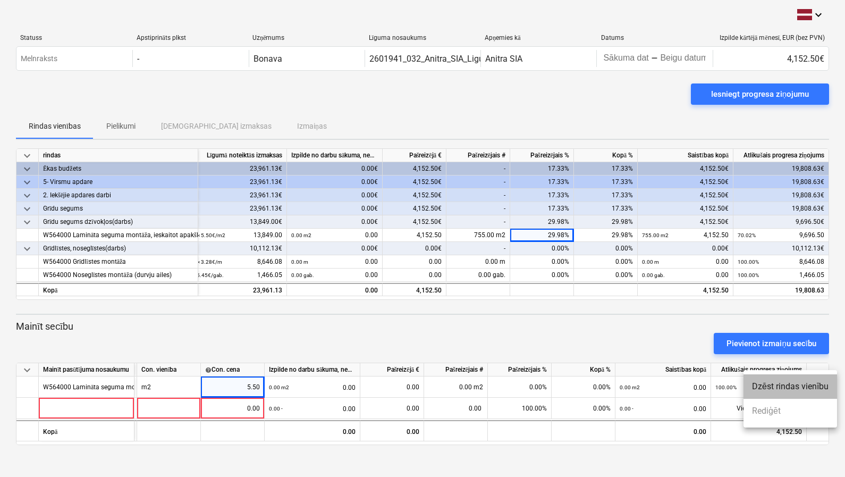
click at [796, 391] on li "Dzēst rindas vienību" at bounding box center [791, 386] width 94 height 24
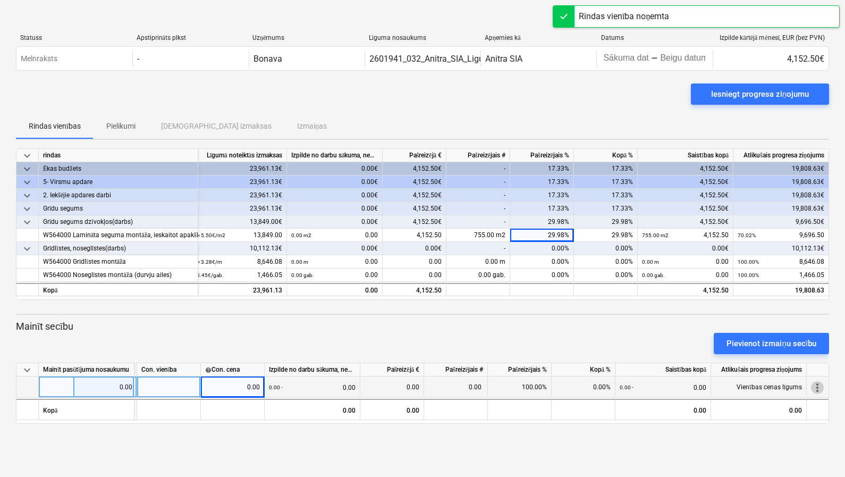
click at [796, 383] on span "more_vert" at bounding box center [817, 387] width 13 height 13
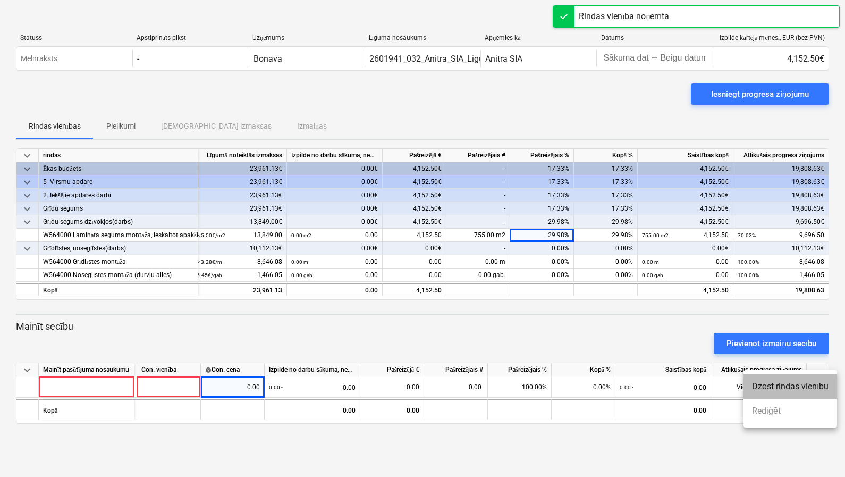
click at [796, 390] on li "Dzēst rindas vienību" at bounding box center [791, 386] width 94 height 24
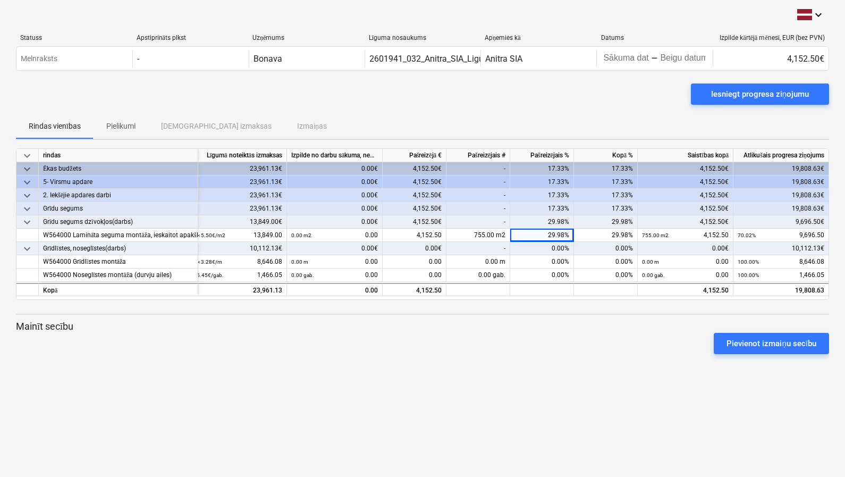
click at [556, 394] on div "keyboard_arrow_down Statuss Apstiprināts plkst Uzņēmums Līguma nosaukums Apņemi…" at bounding box center [422, 238] width 845 height 477
click at [654, 381] on div "keyboard_arrow_down Statuss Apstiprināts plkst Uzņēmums Līguma nosaukums Apņemi…" at bounding box center [422, 238] width 845 height 477
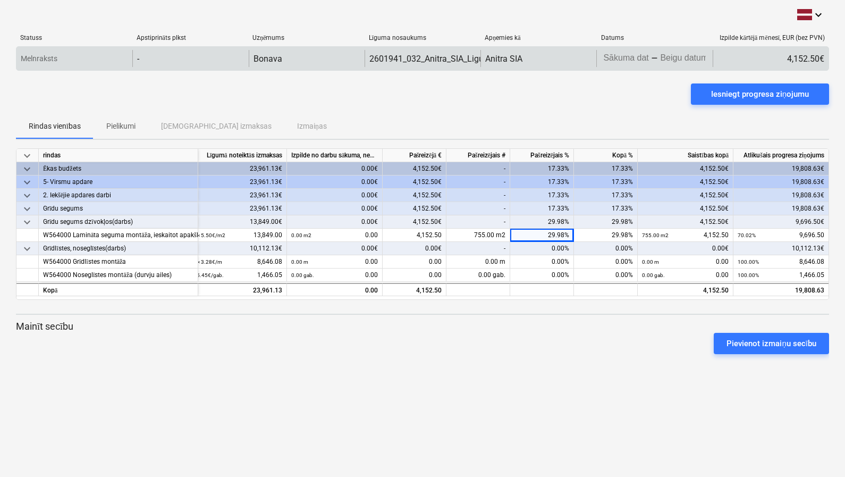
click at [638, 57] on body "This website stores cookies on your computer. These cookies are used to collect…" at bounding box center [422, 238] width 845 height 477
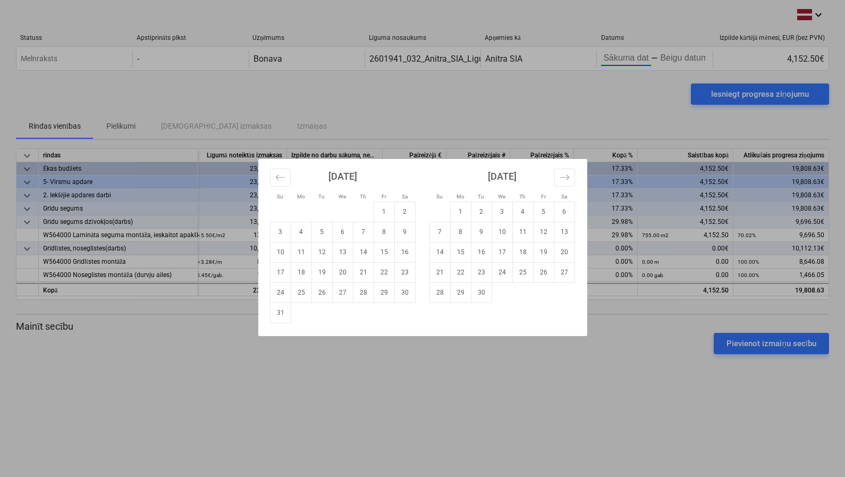
click at [638, 81] on div "Su Mo Tu We Th Fr Sa Su Mo Tu We Th Fr Sa [DATE] 1 2 3 4 5 6 7 8 9 10 11 12 13 …" at bounding box center [422, 238] width 845 height 477
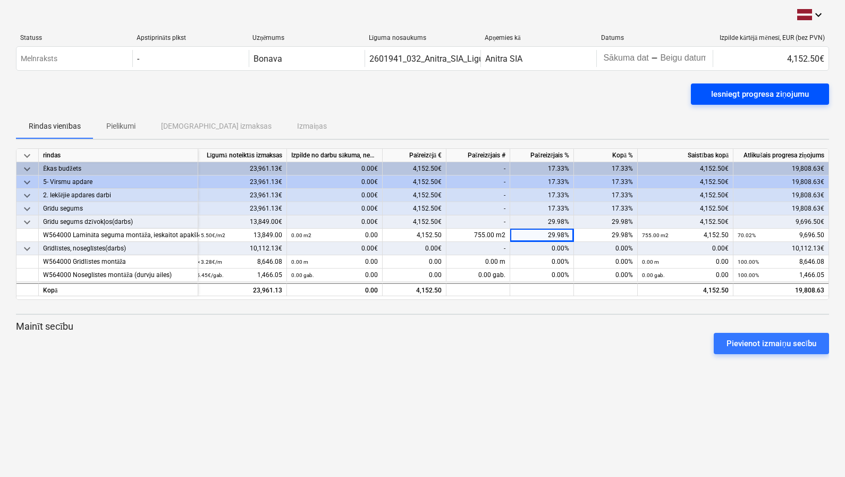
click at [761, 96] on div "Iesniegt progresa ziņojumu" at bounding box center [760, 94] width 98 height 14
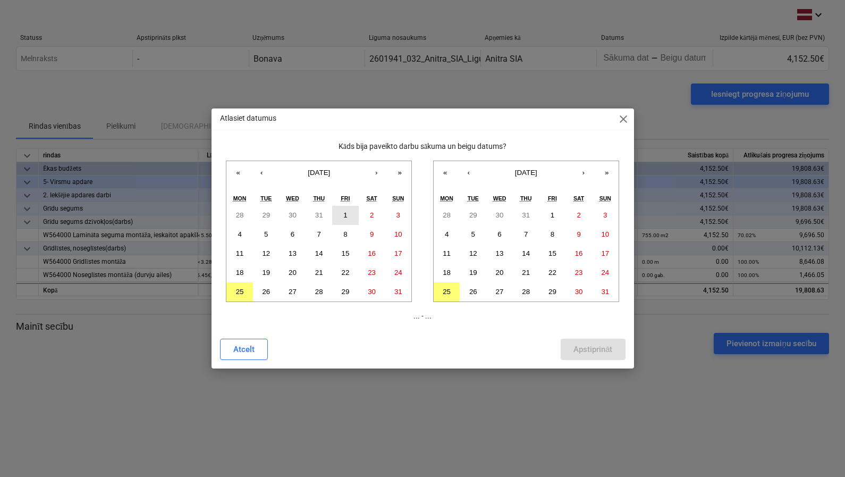
click at [345, 214] on abbr "1" at bounding box center [345, 215] width 4 height 8
click at [452, 293] on button "25" at bounding box center [447, 291] width 27 height 19
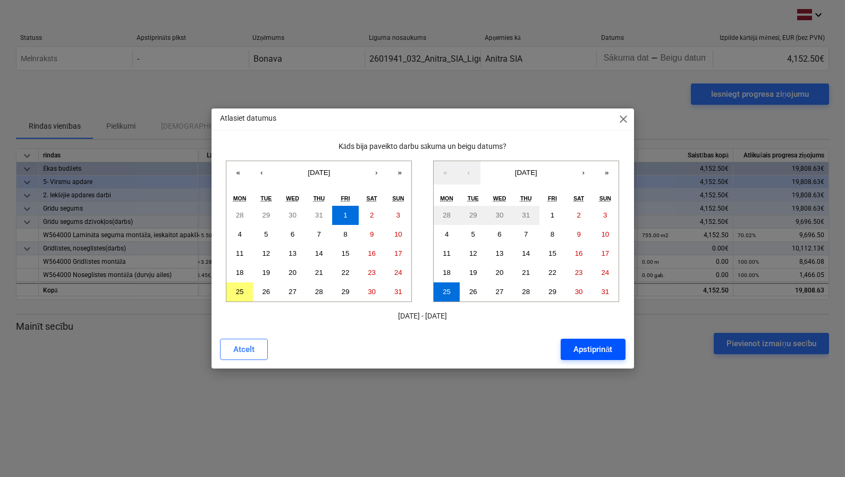
click at [577, 351] on div "Apstiprināt" at bounding box center [593, 349] width 39 height 14
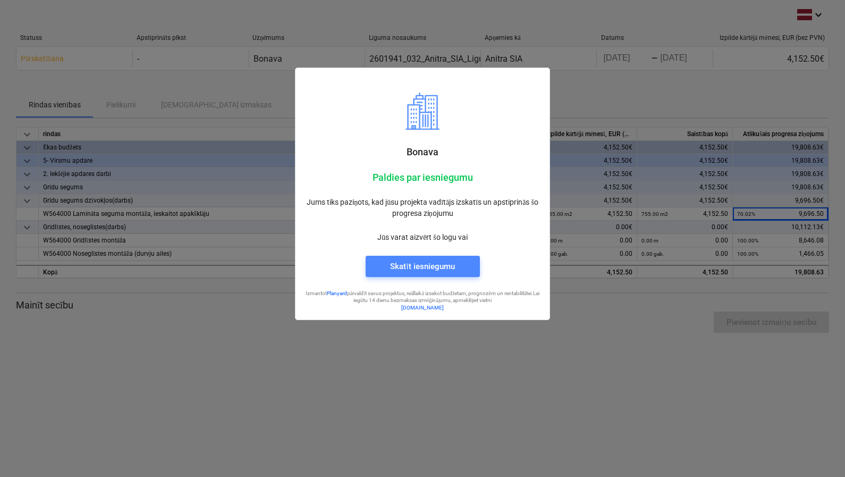
click at [414, 270] on div "Skatīt iesniegumu" at bounding box center [422, 266] width 64 height 14
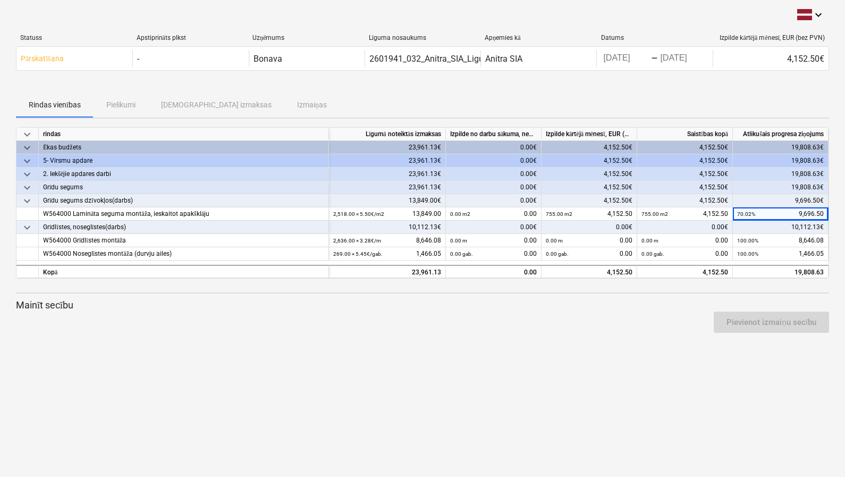
click at [660, 395] on div "keyboard_arrow_down Statuss Apstiprināts plkst Uzņēmums Līguma nosaukums Apņemi…" at bounding box center [422, 238] width 845 height 477
